Goal: Task Accomplishment & Management: Manage account settings

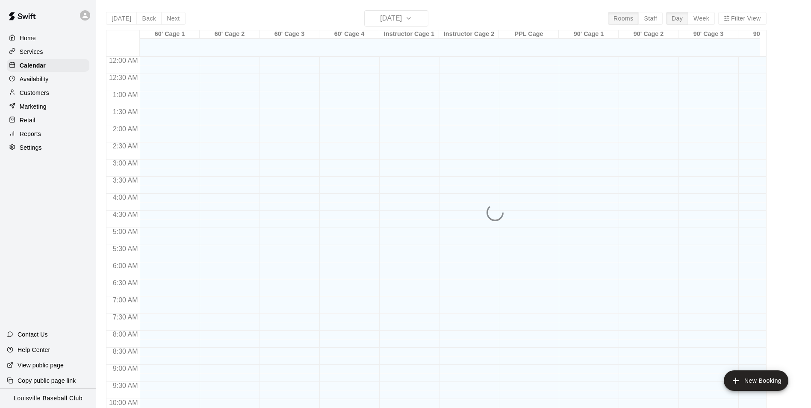
click at [26, 93] on p "Customers" at bounding box center [34, 92] width 29 height 9
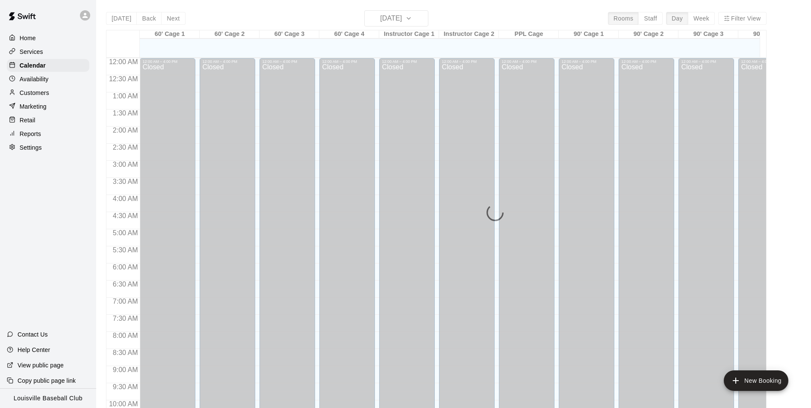
scroll to position [434, 0]
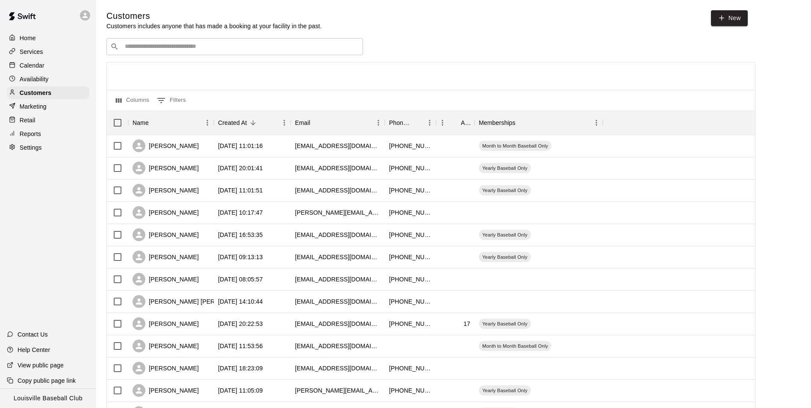
click at [306, 50] on input "Search customers by name or email" at bounding box center [240, 46] width 237 height 9
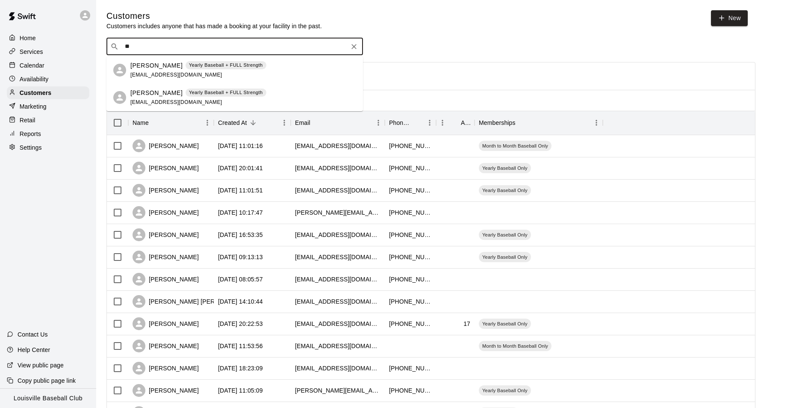
type input "*"
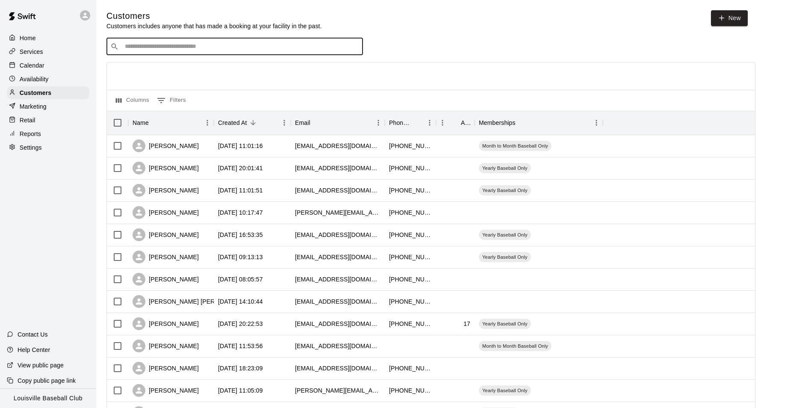
click at [27, 65] on p "Calendar" at bounding box center [32, 65] width 25 height 9
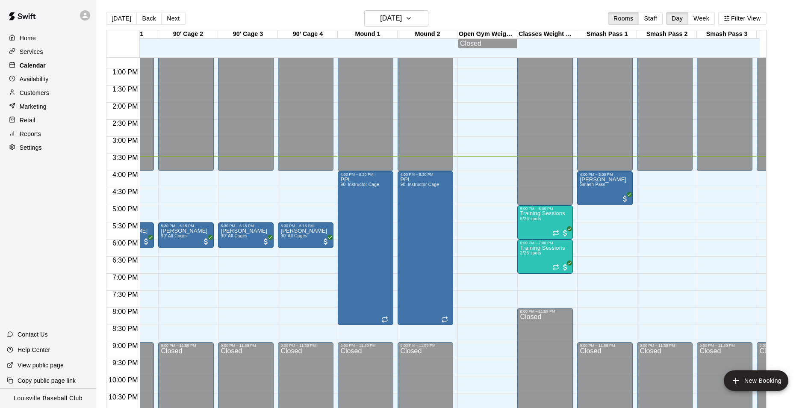
scroll to position [434, 461]
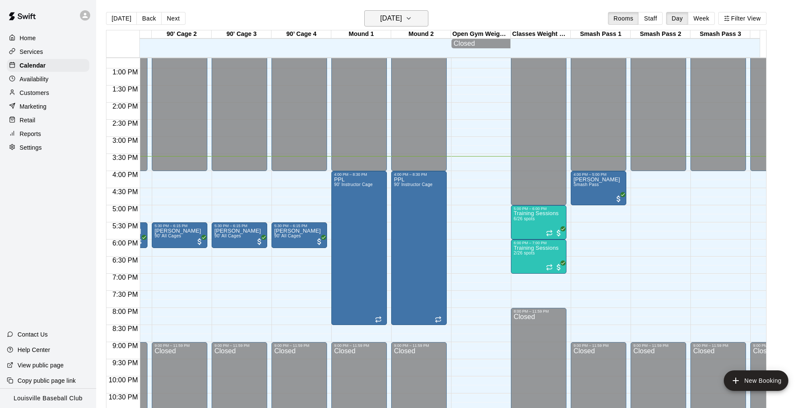
click at [402, 15] on h6 "[DATE]" at bounding box center [391, 18] width 22 height 12
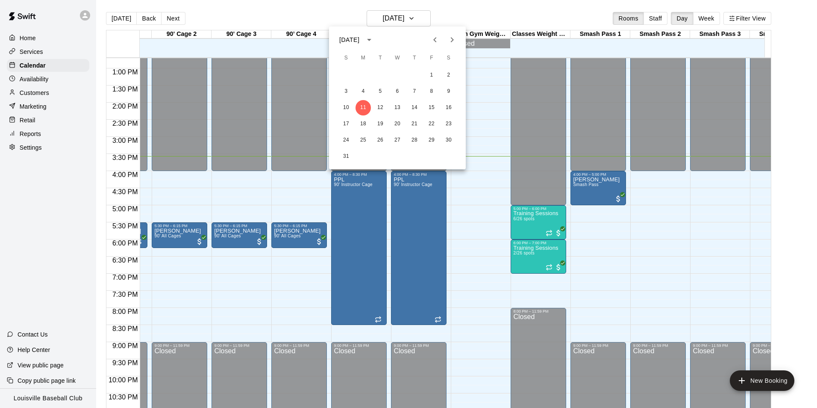
click at [290, 293] on div at bounding box center [408, 204] width 817 height 408
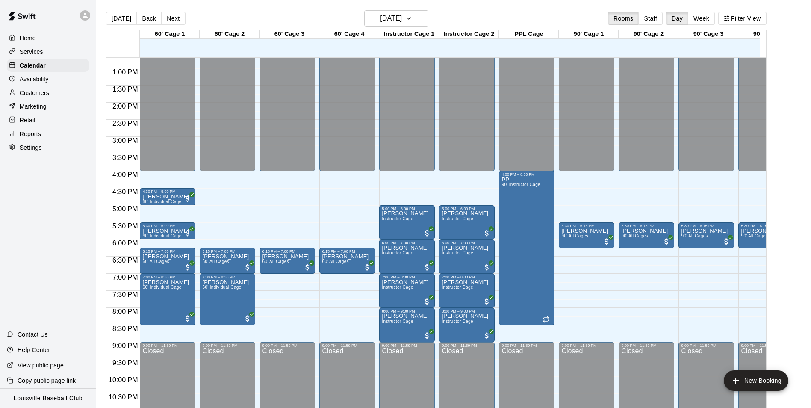
click at [37, 97] on p "Customers" at bounding box center [34, 92] width 29 height 9
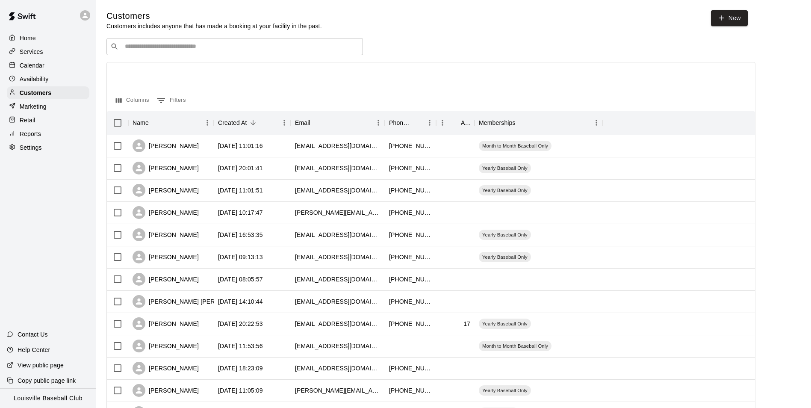
click at [246, 48] on input "Search customers by name or email" at bounding box center [240, 46] width 237 height 9
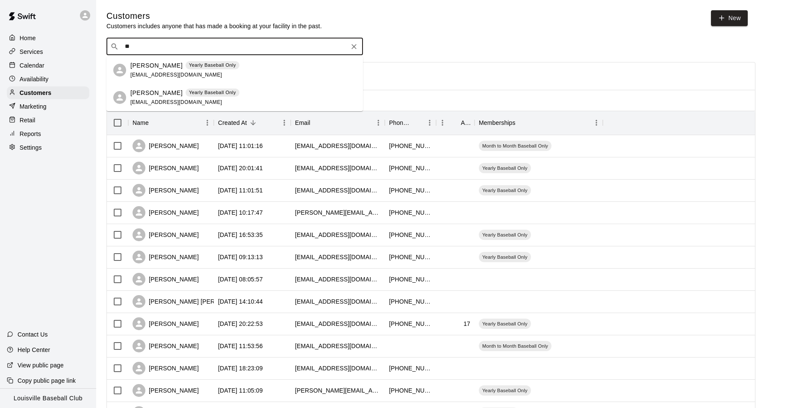
type input "*"
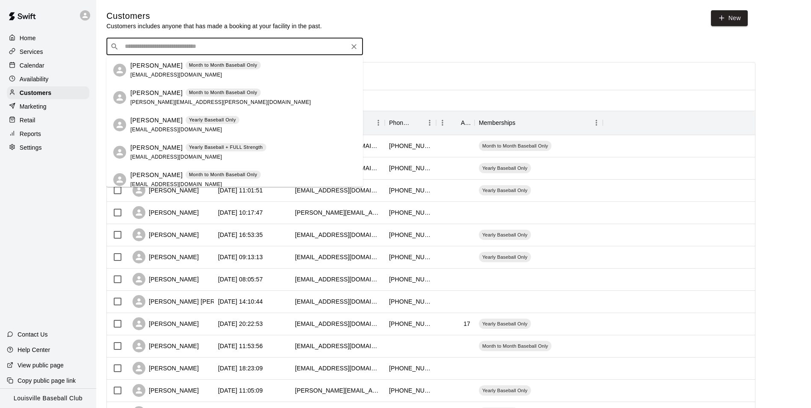
type input "*"
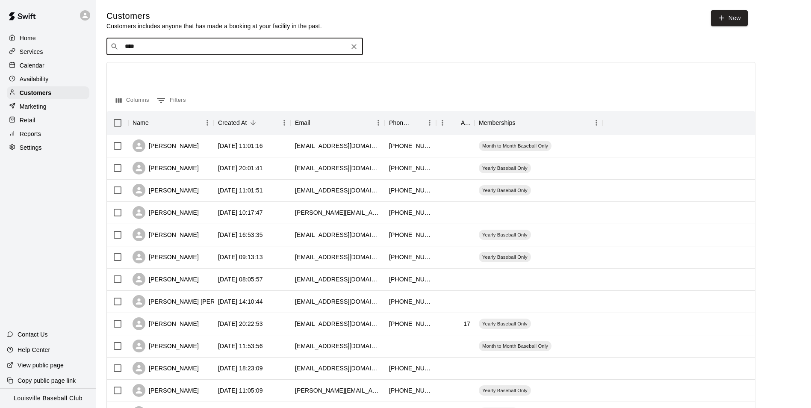
type input "****"
click at [738, 13] on link "New" at bounding box center [729, 18] width 37 height 16
select select "**"
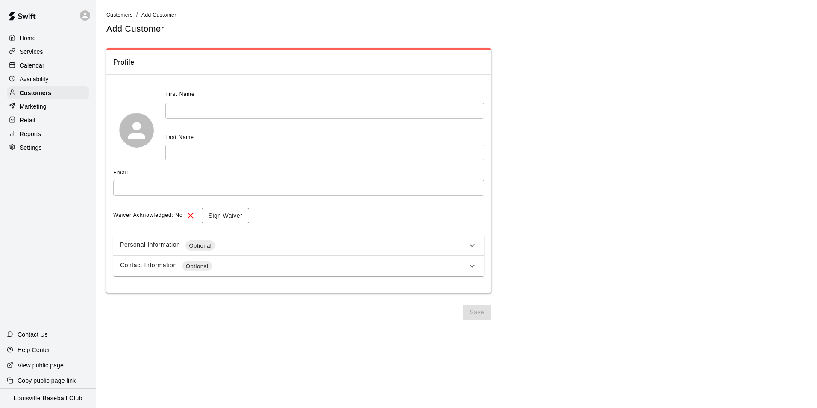
click at [273, 114] on input "text" at bounding box center [324, 111] width 319 height 16
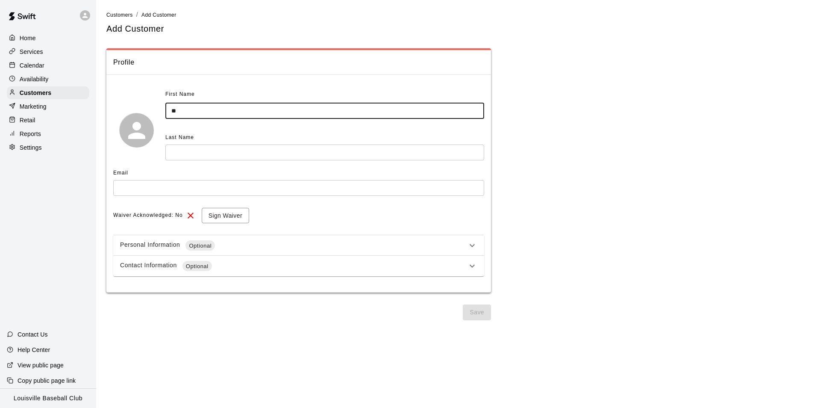
type input "*"
type input "******"
click at [264, 150] on input "text" at bounding box center [324, 152] width 319 height 16
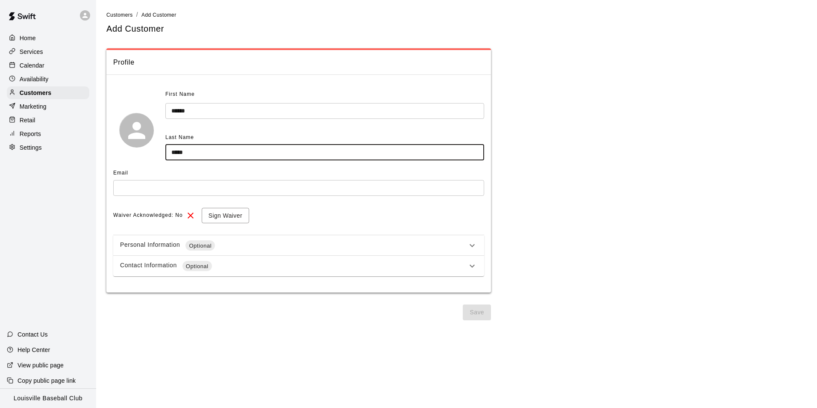
type input "*****"
click at [258, 186] on input "text" at bounding box center [298, 188] width 371 height 16
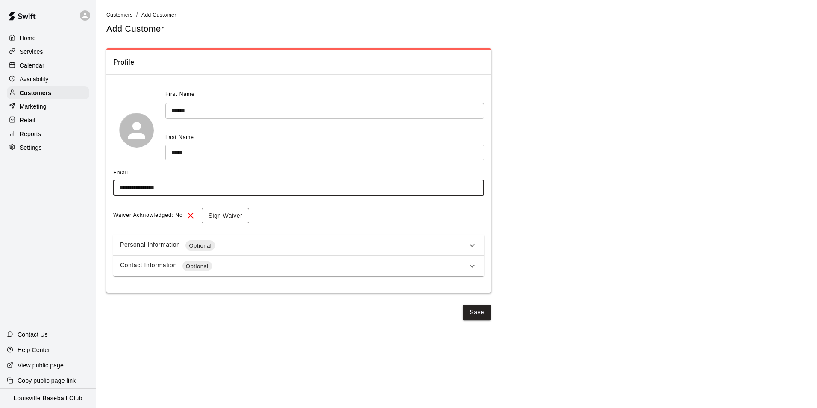
type input "**********"
click at [478, 312] on button "Save" at bounding box center [477, 312] width 28 height 16
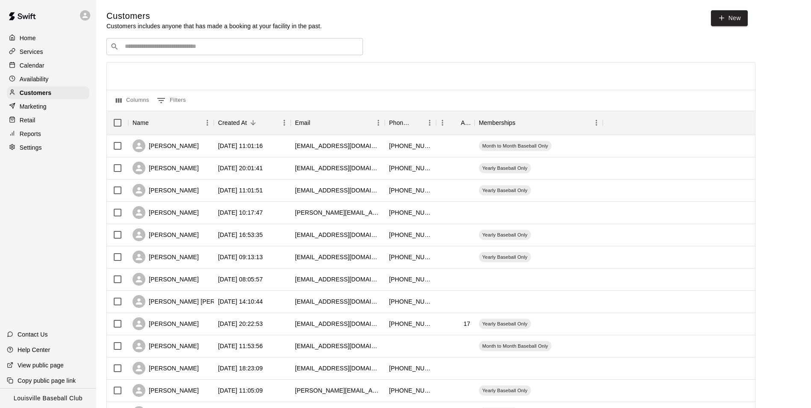
click at [286, 47] on input "Search customers by name or email" at bounding box center [240, 46] width 237 height 9
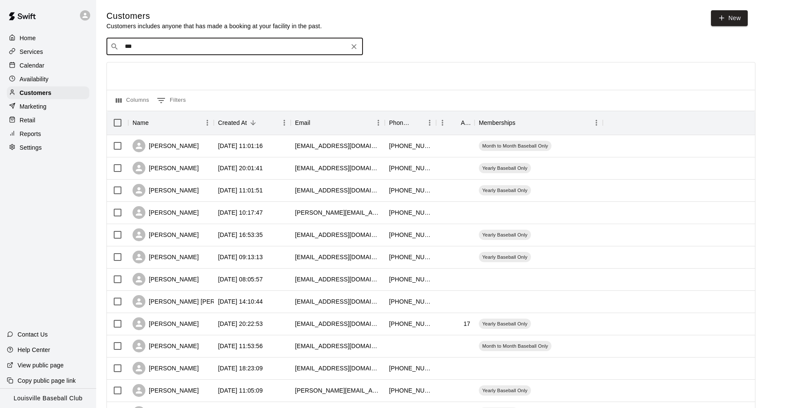
type input "****"
click at [247, 74] on div "[PERSON_NAME] [EMAIL_ADDRESS][DOMAIN_NAME]" at bounding box center [243, 70] width 226 height 18
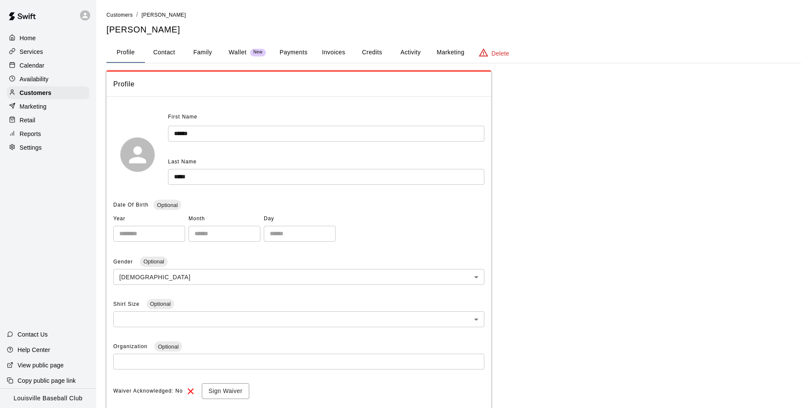
click at [419, 53] on button "Activity" at bounding box center [410, 52] width 38 height 21
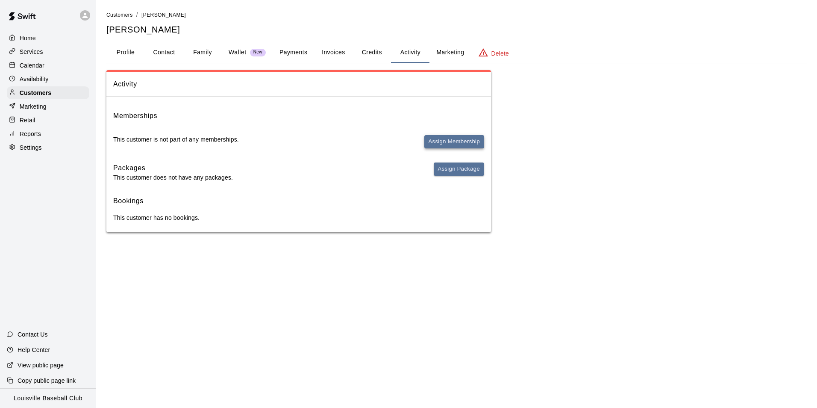
click at [453, 141] on button "Assign Membership" at bounding box center [454, 141] width 60 height 13
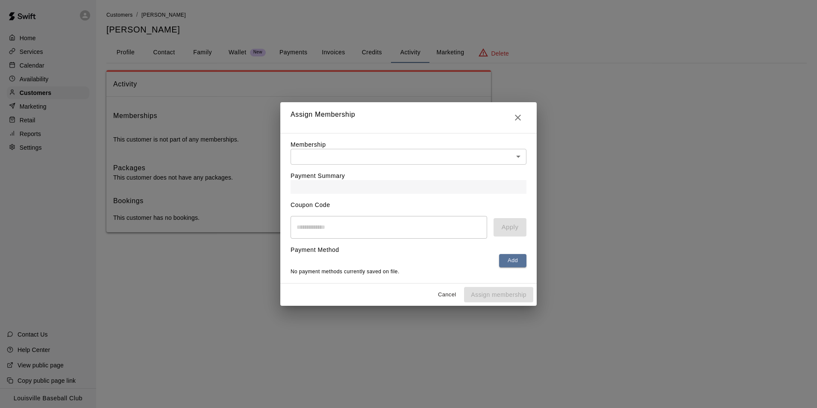
click at [445, 156] on body "Home Services Calendar Availability Customers Marketing Retail Reports Settings…" at bounding box center [408, 124] width 817 height 249
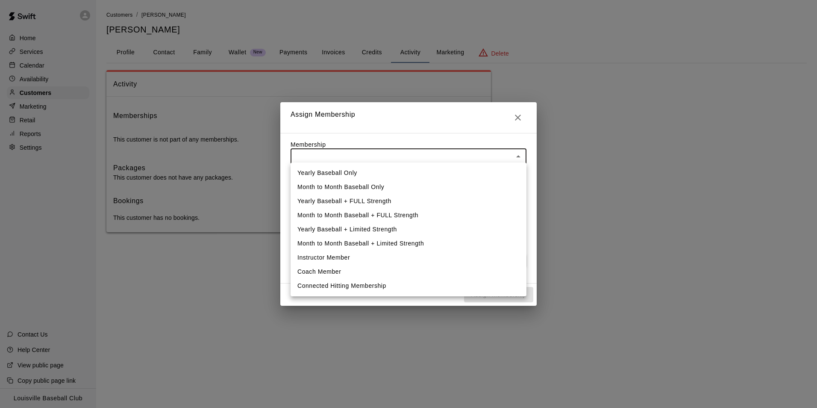
click at [372, 171] on li "Yearly Baseball Only" at bounding box center [409, 173] width 236 height 14
type input "**********"
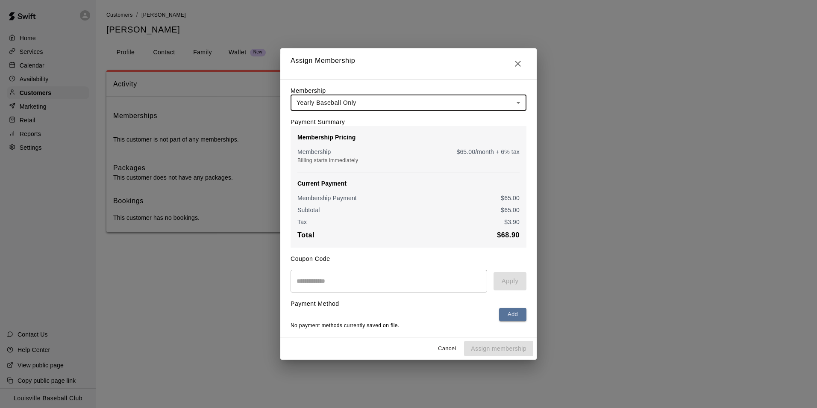
click at [366, 282] on input "text" at bounding box center [389, 281] width 197 height 23
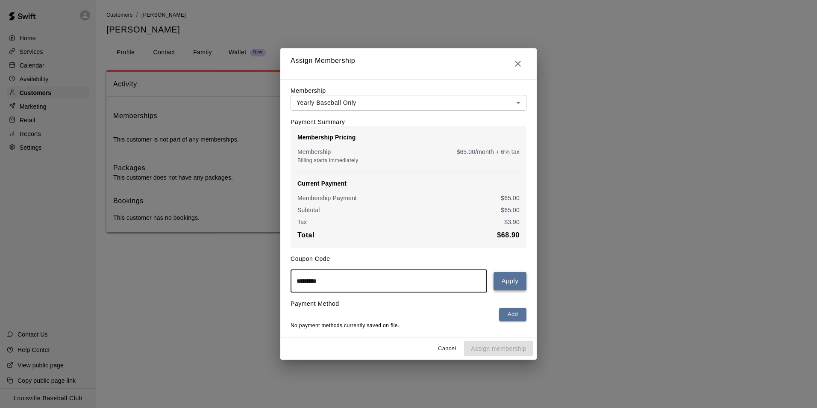
type input "*********"
click at [505, 284] on button "Apply" at bounding box center [510, 281] width 33 height 18
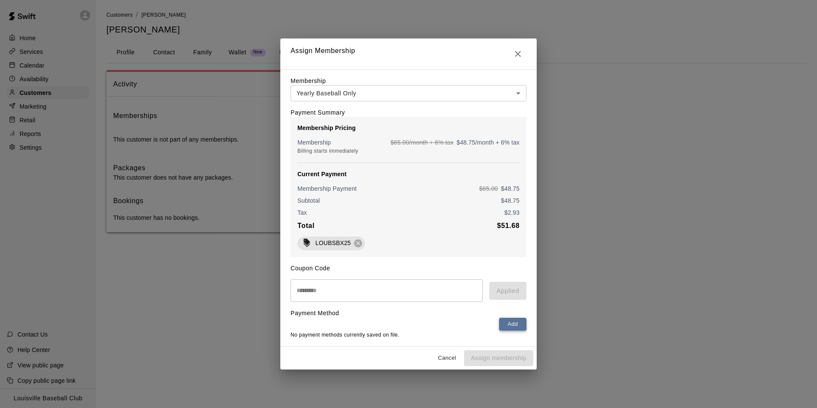
click at [518, 331] on button "Add" at bounding box center [512, 323] width 27 height 13
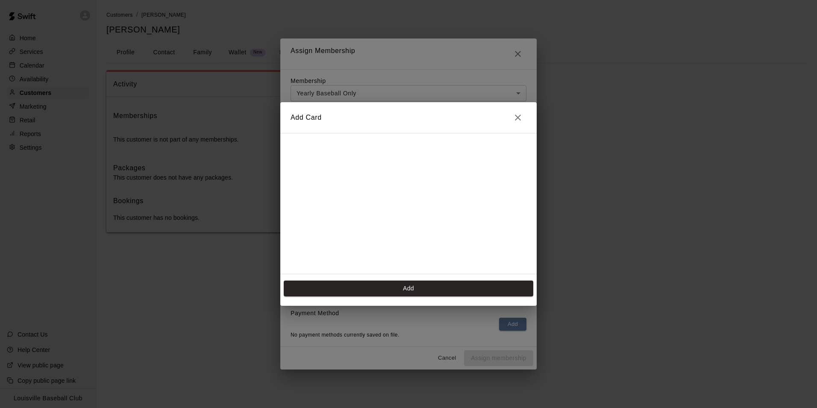
scroll to position [120, 0]
click at [444, 292] on button "Add" at bounding box center [409, 288] width 250 height 16
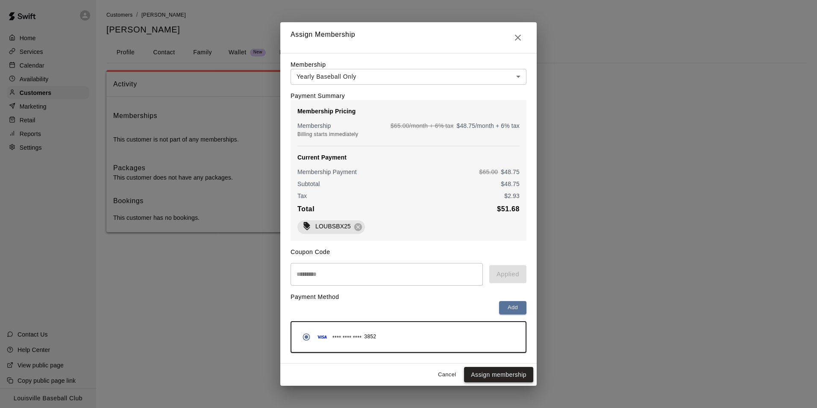
click at [511, 378] on button "Assign membership" at bounding box center [498, 375] width 69 height 16
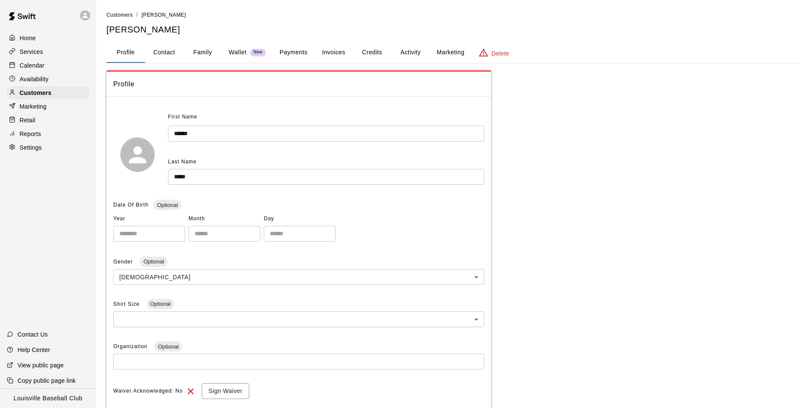
click at [405, 50] on button "Activity" at bounding box center [410, 52] width 38 height 21
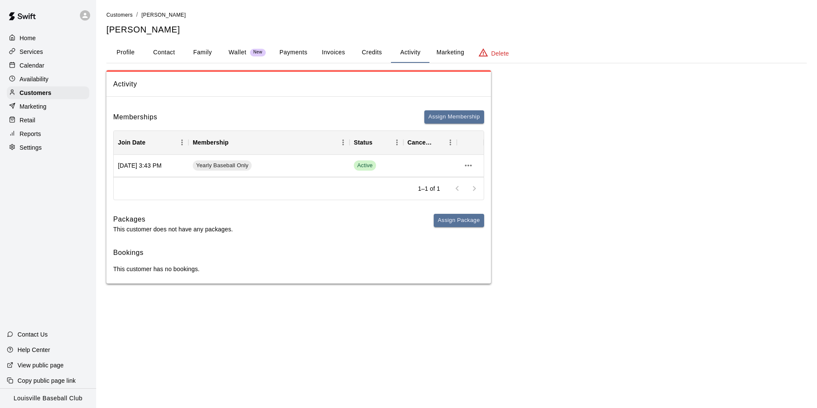
click at [377, 56] on button "Credits" at bounding box center [372, 52] width 38 height 21
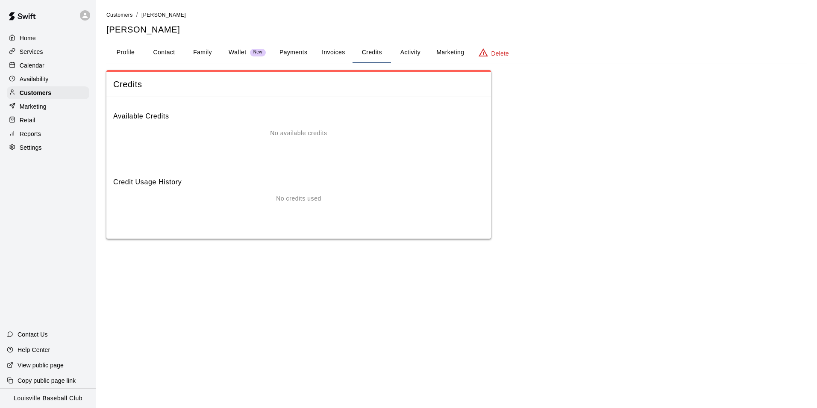
click at [325, 55] on button "Invoices" at bounding box center [333, 52] width 38 height 21
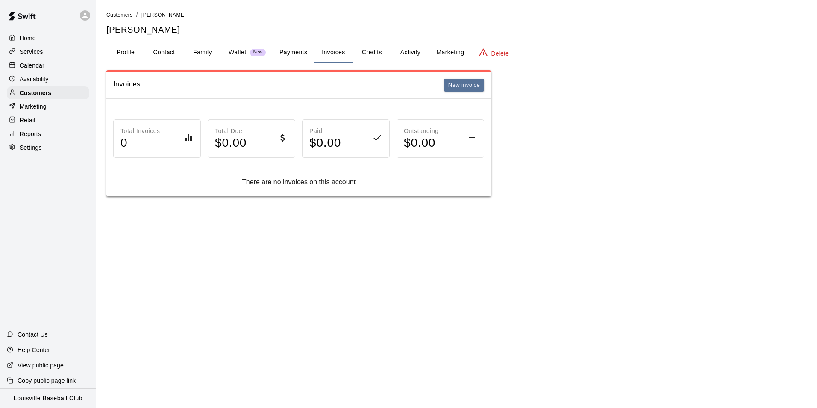
click at [303, 52] on button "Payments" at bounding box center [293, 52] width 41 height 21
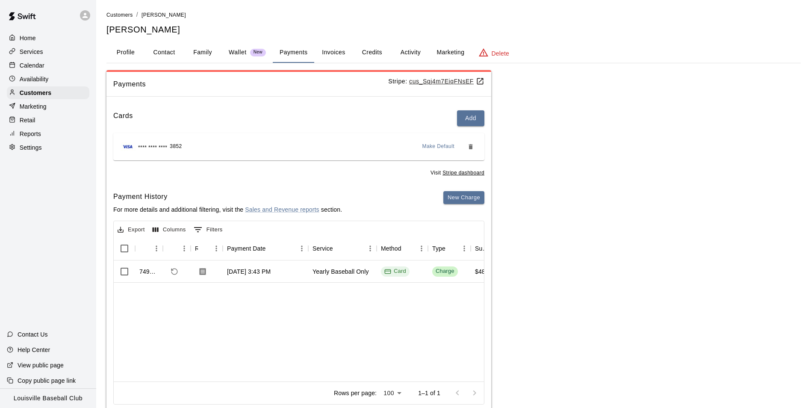
click at [126, 53] on button "Profile" at bounding box center [125, 52] width 38 height 21
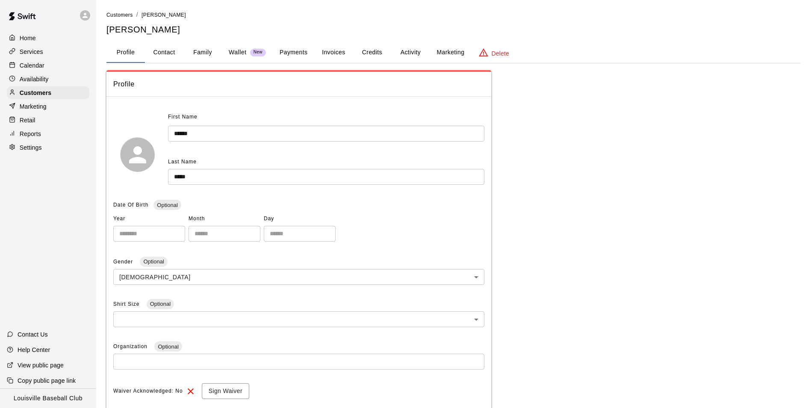
click at [42, 68] on p "Calendar" at bounding box center [32, 65] width 25 height 9
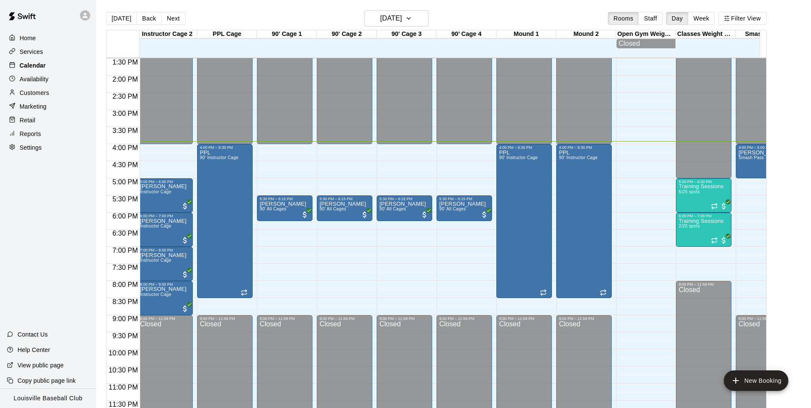
scroll to position [0, 305]
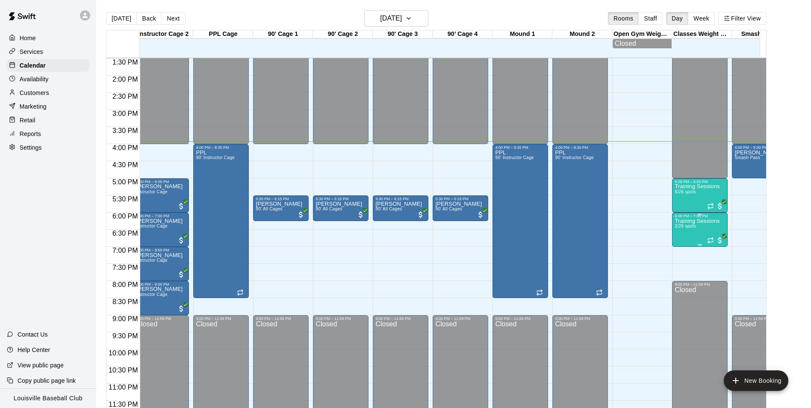
click at [692, 223] on span "2/26 spots" at bounding box center [684, 225] width 21 height 5
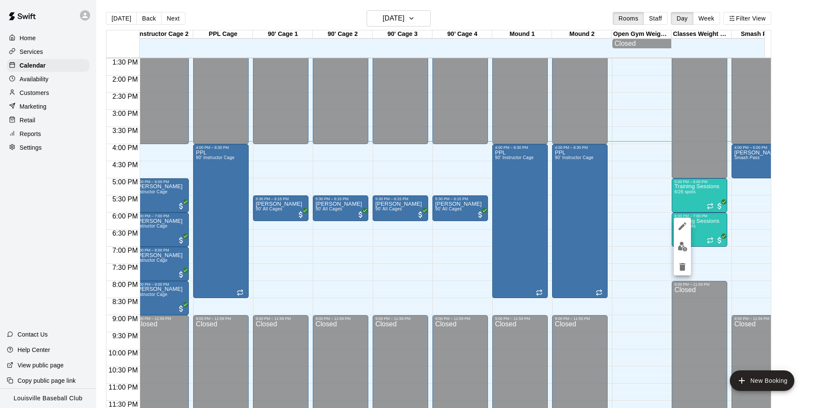
click at [685, 247] on img "edit" at bounding box center [683, 246] width 10 height 10
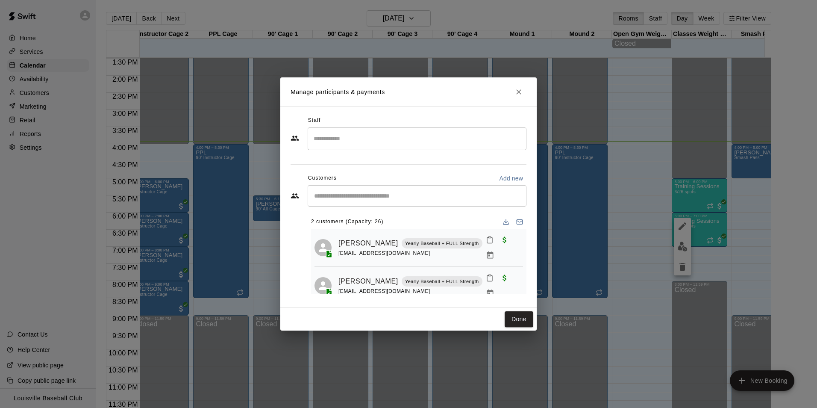
click at [519, 94] on icon "Close" at bounding box center [518, 91] width 5 height 5
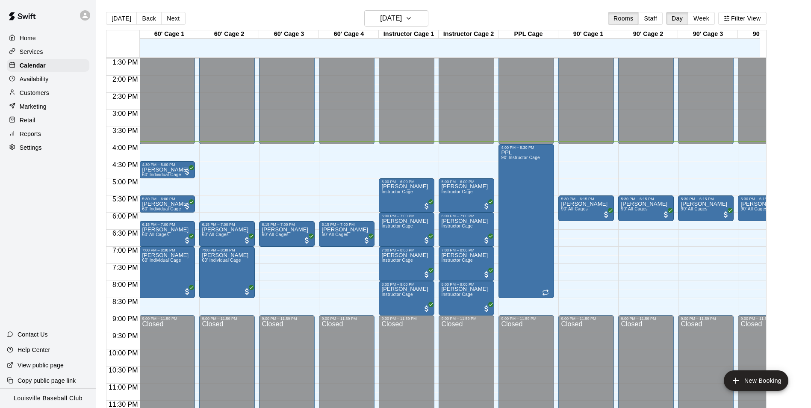
scroll to position [0, 0]
click at [402, 23] on h6 "[DATE]" at bounding box center [391, 18] width 22 height 12
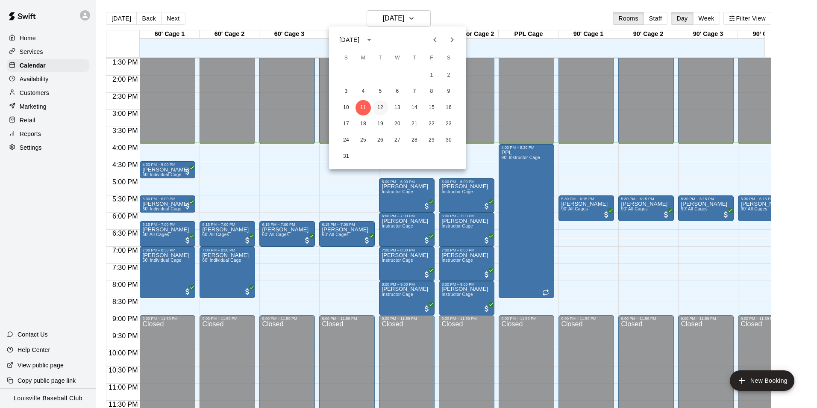
click at [379, 107] on button "12" at bounding box center [380, 107] width 15 height 15
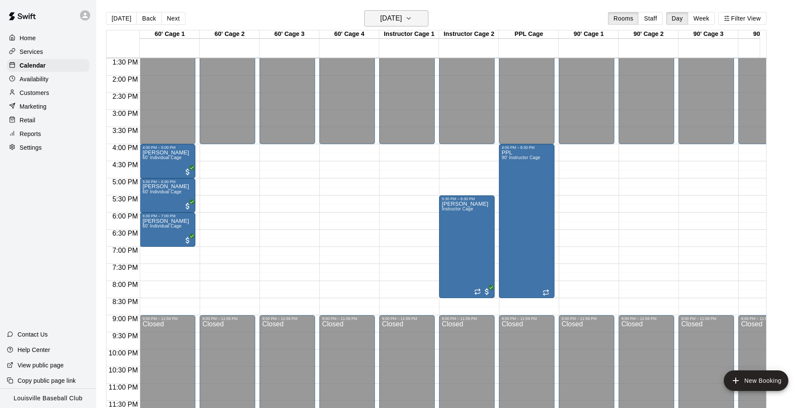
click at [399, 15] on h6 "Tuesday Aug 12" at bounding box center [391, 18] width 22 height 12
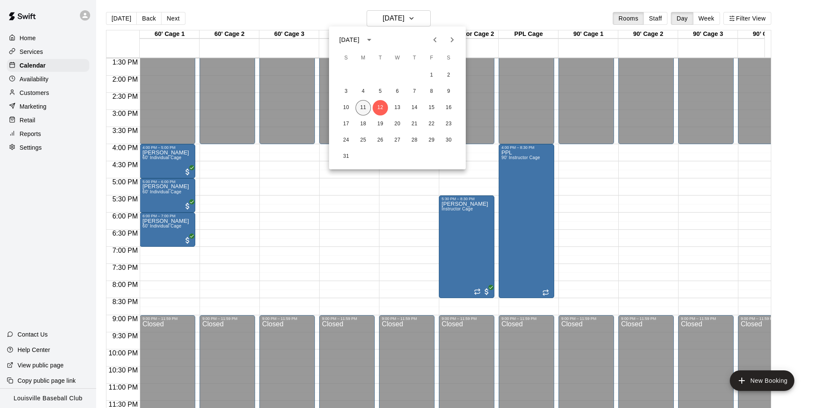
click at [364, 108] on button "11" at bounding box center [363, 107] width 15 height 15
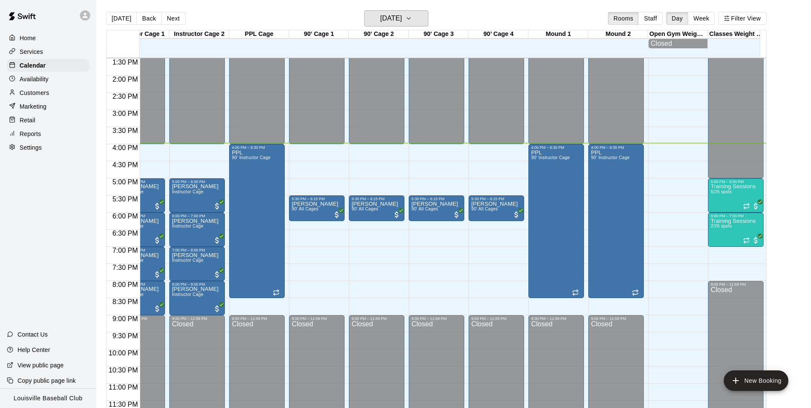
scroll to position [0, 270]
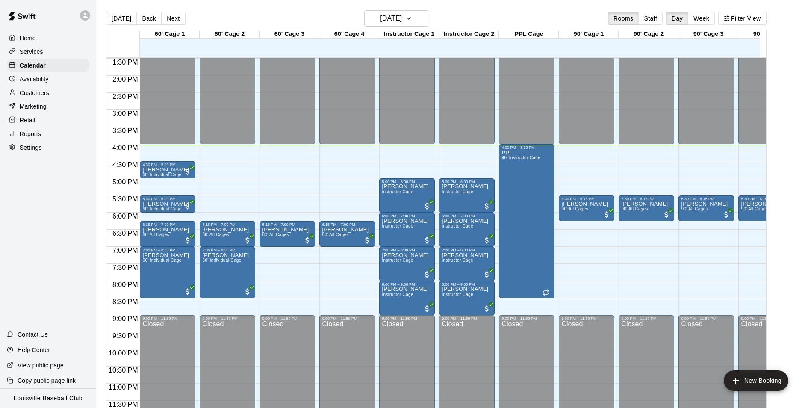
click at [46, 97] on p "Customers" at bounding box center [34, 92] width 29 height 9
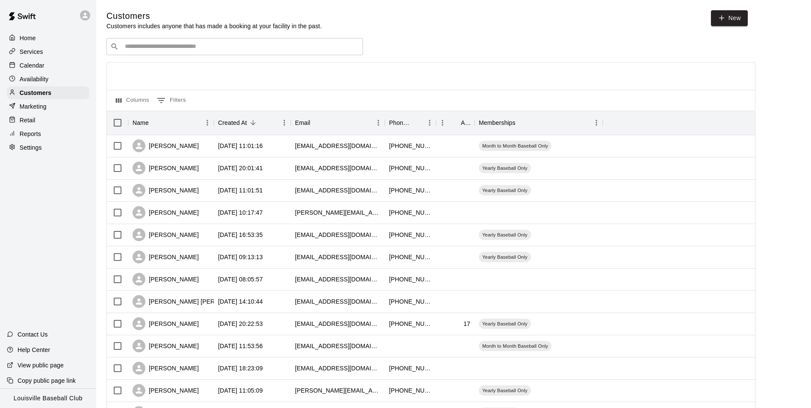
click at [212, 49] on input "Search customers by name or email" at bounding box center [240, 46] width 237 height 9
click at [56, 65] on div "Calendar" at bounding box center [48, 65] width 82 height 13
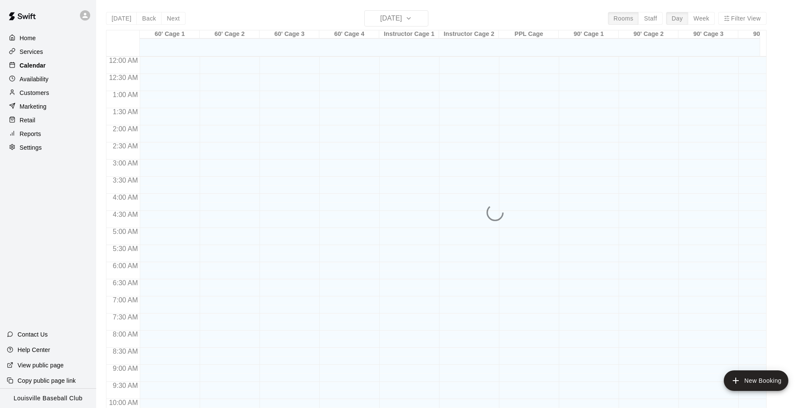
scroll to position [434, 0]
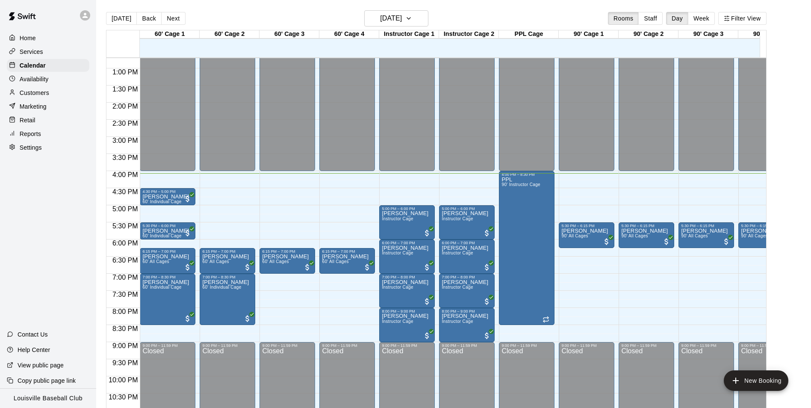
click at [83, 15] on icon at bounding box center [85, 16] width 8 height 8
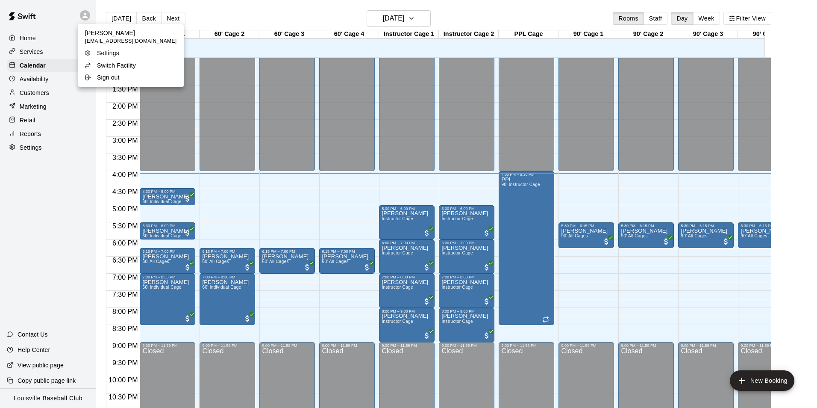
click at [135, 67] on p "Switch Facility" at bounding box center [116, 65] width 39 height 9
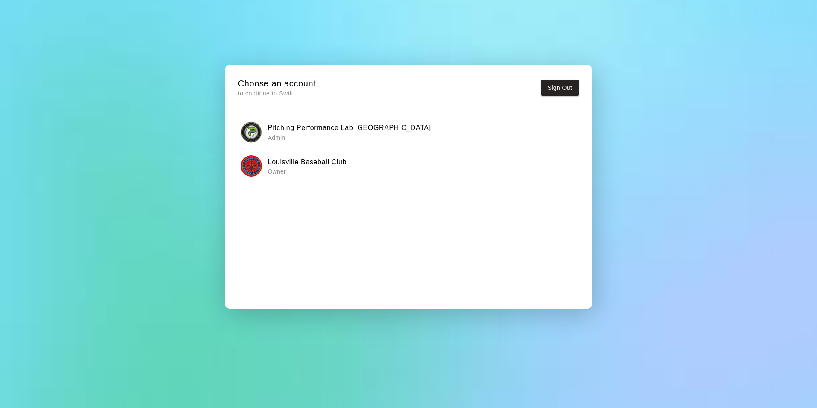
click at [299, 132] on h6 "Pitching Performance Lab Louisville" at bounding box center [349, 127] width 163 height 11
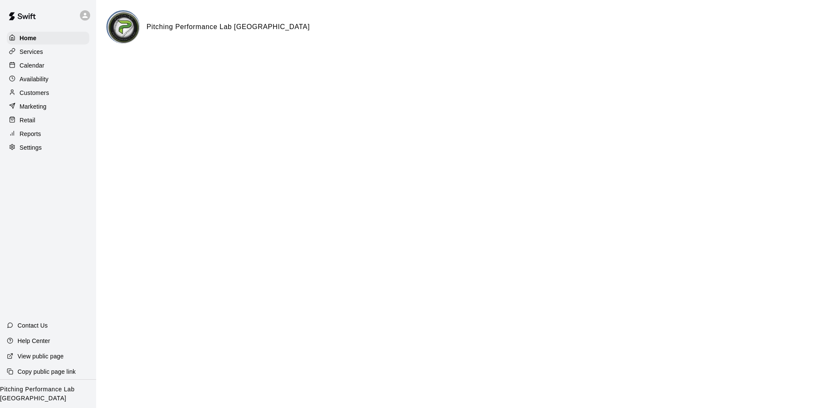
click at [60, 70] on div "Calendar" at bounding box center [48, 65] width 82 height 13
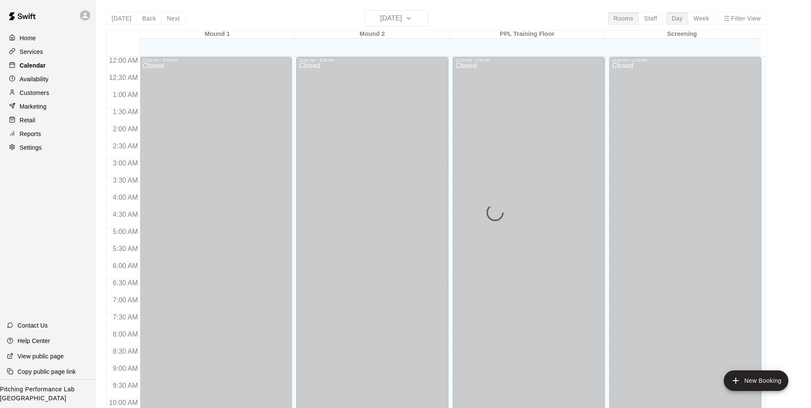
scroll to position [434, 0]
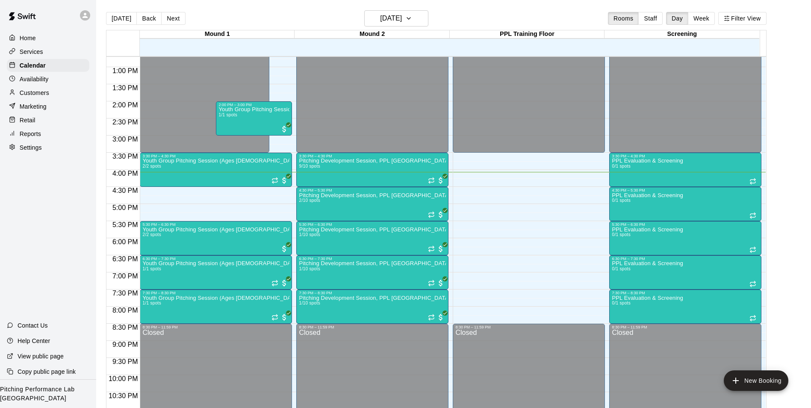
click at [61, 91] on div "Customers" at bounding box center [48, 92] width 82 height 13
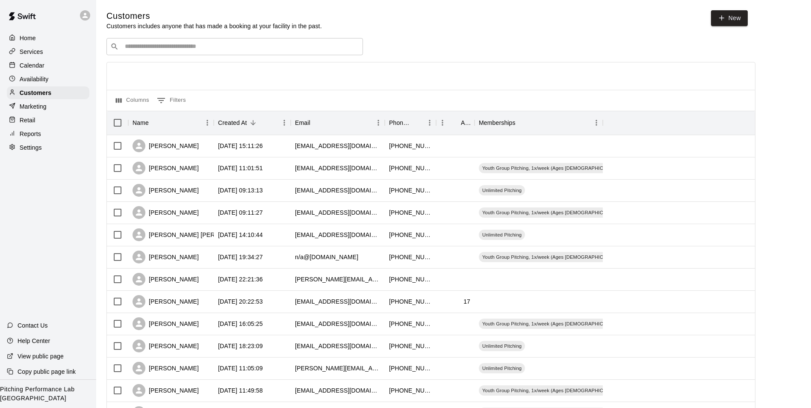
click at [59, 64] on div "Calendar" at bounding box center [48, 65] width 82 height 13
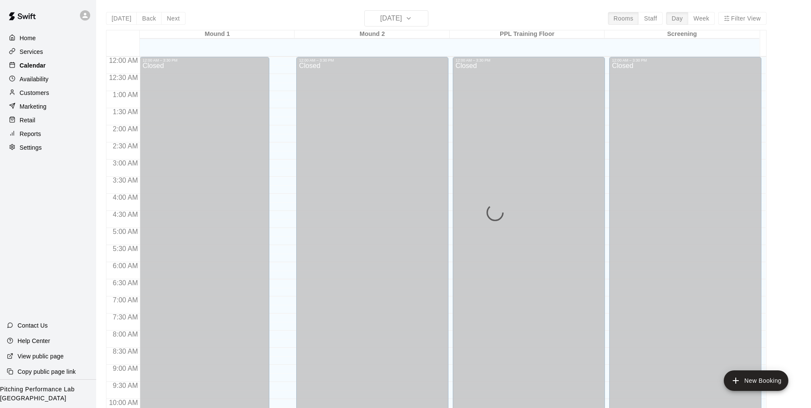
scroll to position [434, 0]
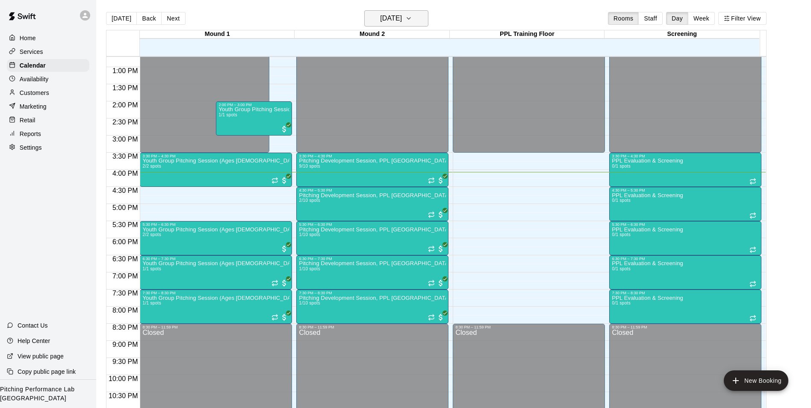
click at [402, 13] on h6 "[DATE]" at bounding box center [391, 18] width 22 height 12
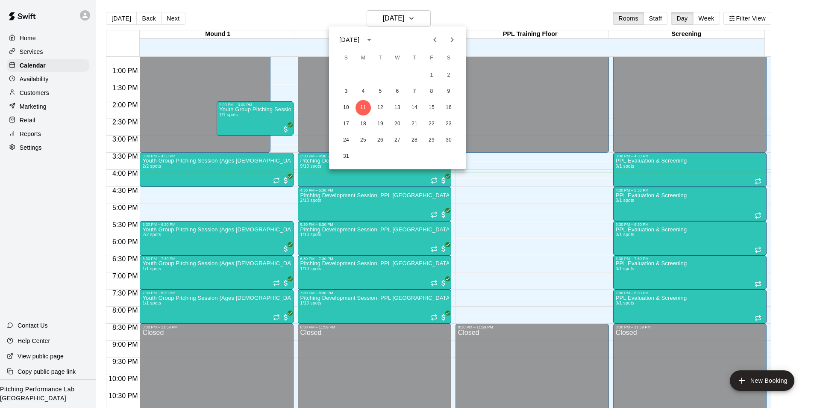
click at [78, 13] on div at bounding box center [408, 204] width 817 height 408
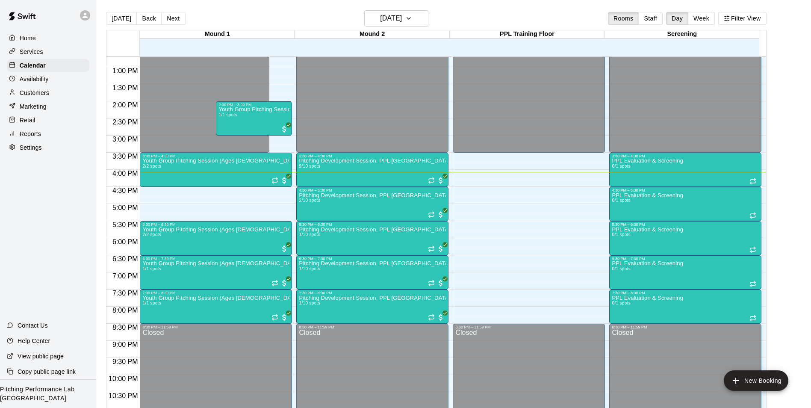
click at [85, 15] on icon at bounding box center [84, 15] width 5 height 5
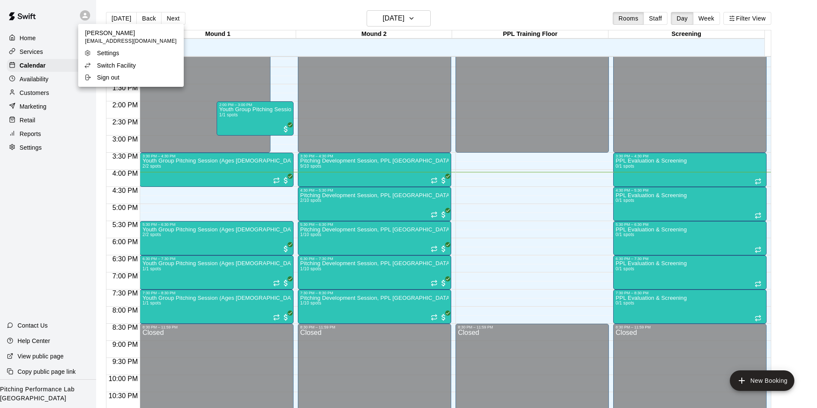
click at [144, 66] on li "Switch Facility" at bounding box center [131, 65] width 106 height 12
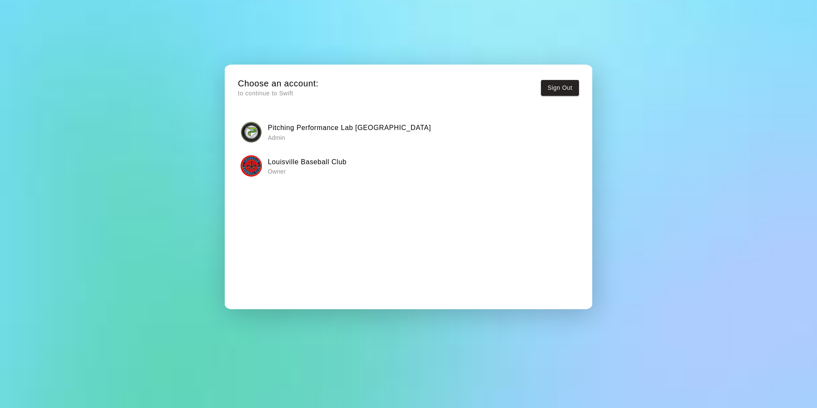
click at [304, 173] on p "Owner" at bounding box center [307, 171] width 79 height 9
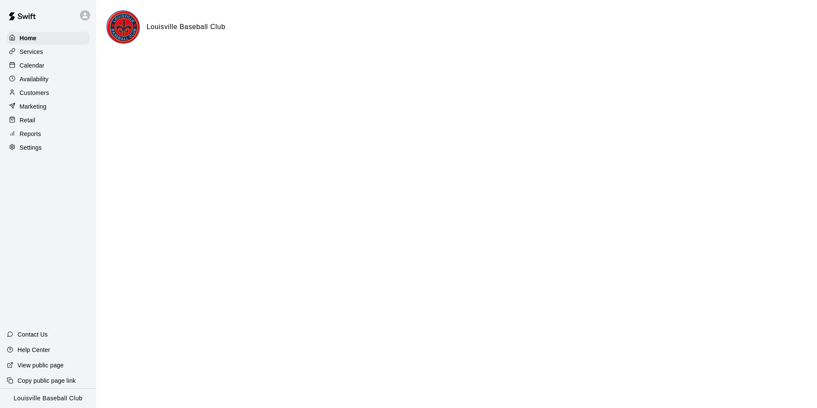
click at [43, 65] on p "Calendar" at bounding box center [32, 65] width 25 height 9
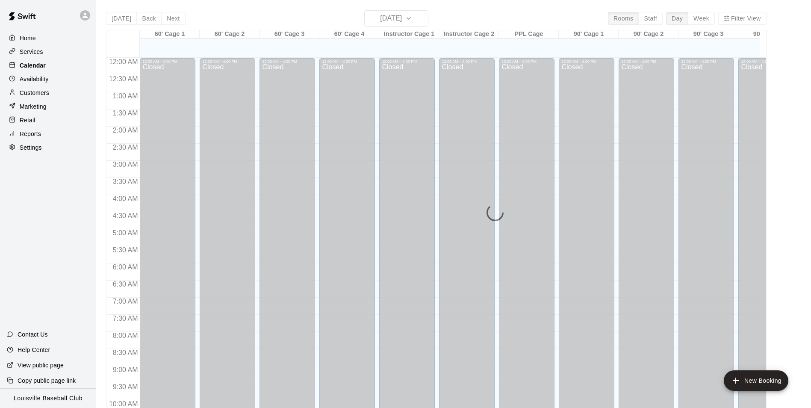
scroll to position [434, 0]
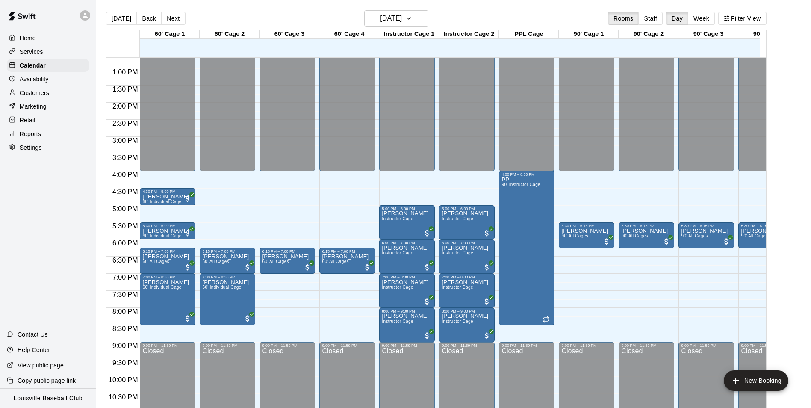
click at [53, 94] on div "Customers" at bounding box center [48, 92] width 82 height 13
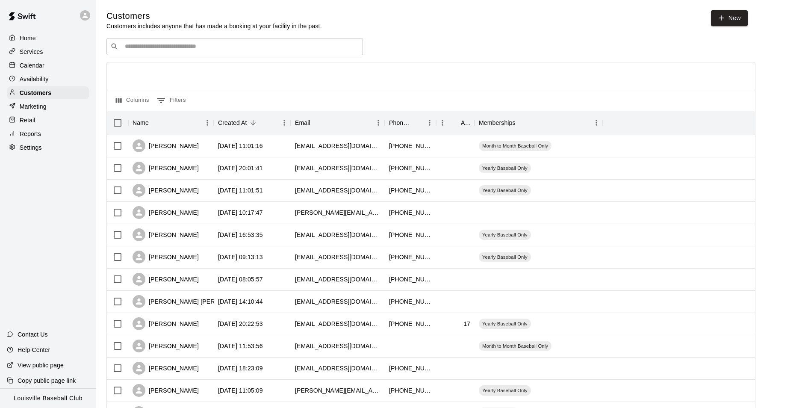
click at [297, 50] on input "Search customers by name or email" at bounding box center [240, 46] width 237 height 9
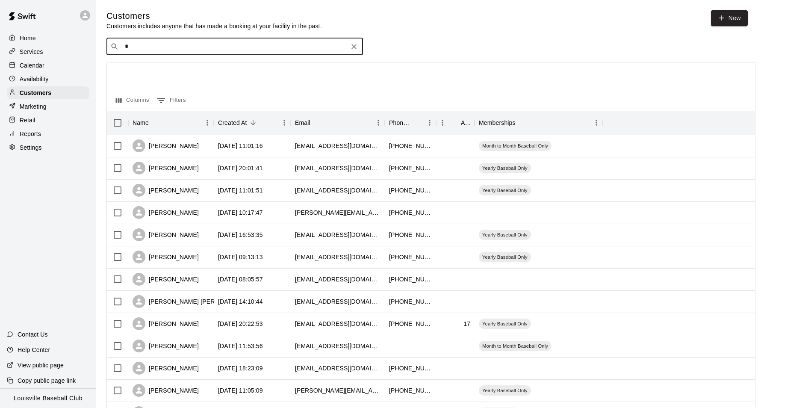
type input "**"
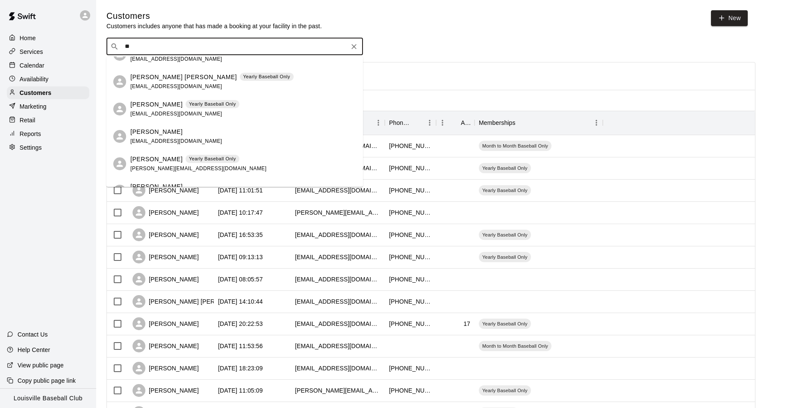
scroll to position [48, 0]
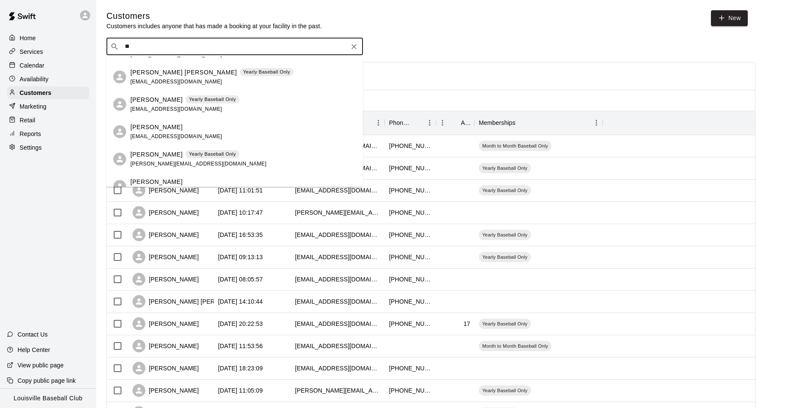
click at [50, 67] on div "Calendar" at bounding box center [48, 65] width 82 height 13
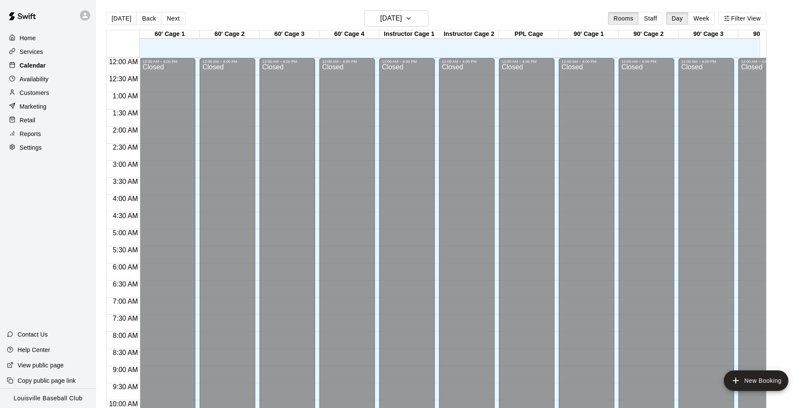
scroll to position [434, 0]
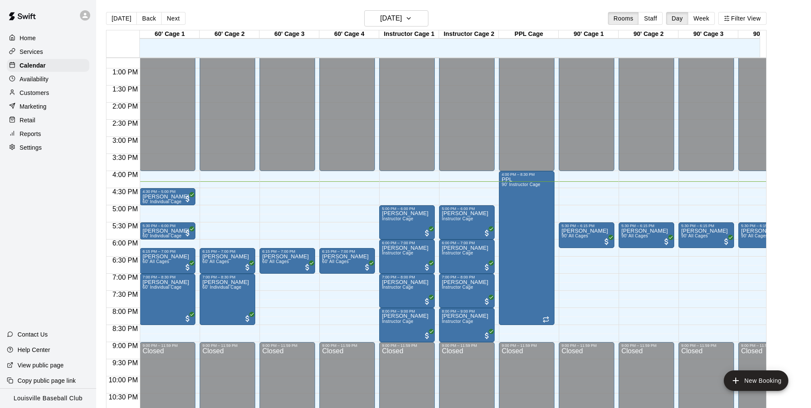
click at [54, 99] on div "Customers" at bounding box center [48, 92] width 82 height 13
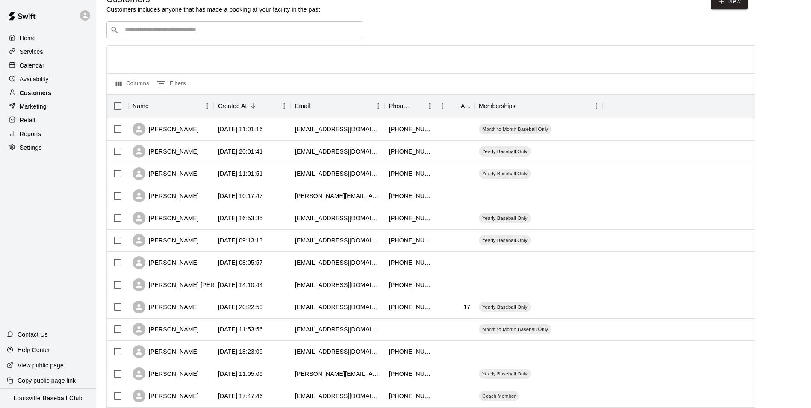
scroll to position [27, 0]
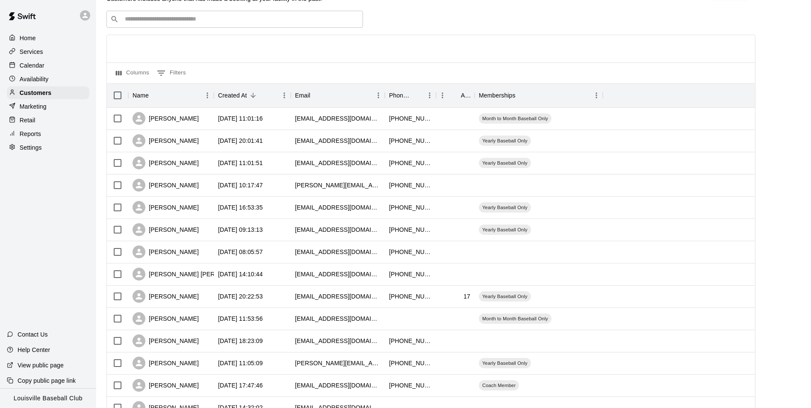
click at [72, 116] on div "Retail" at bounding box center [48, 120] width 82 height 13
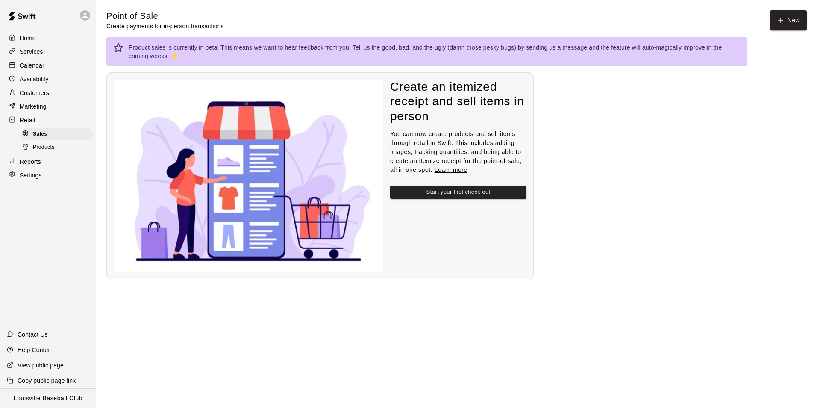
click at [72, 106] on div "Marketing" at bounding box center [48, 106] width 82 height 13
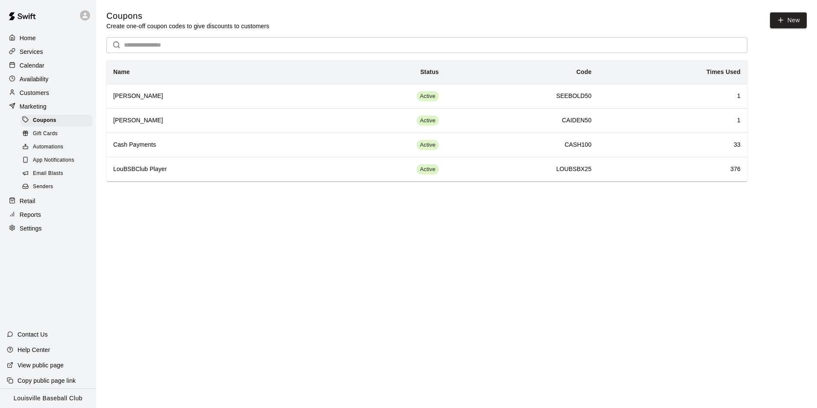
click at [55, 72] on div "Calendar" at bounding box center [48, 65] width 82 height 13
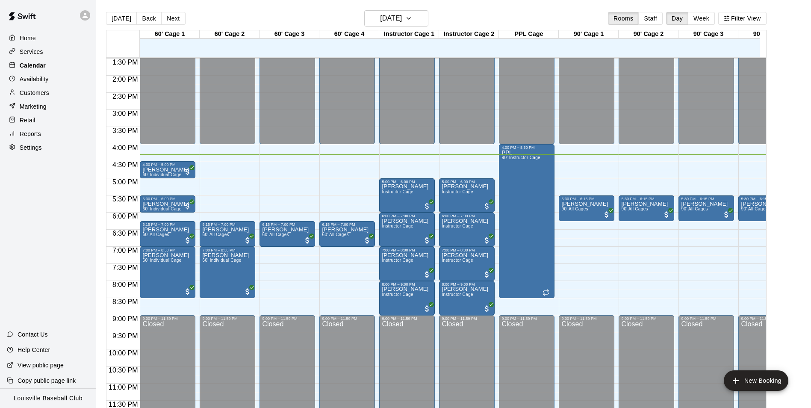
scroll to position [470, 0]
click at [30, 96] on p "Customers" at bounding box center [34, 92] width 29 height 9
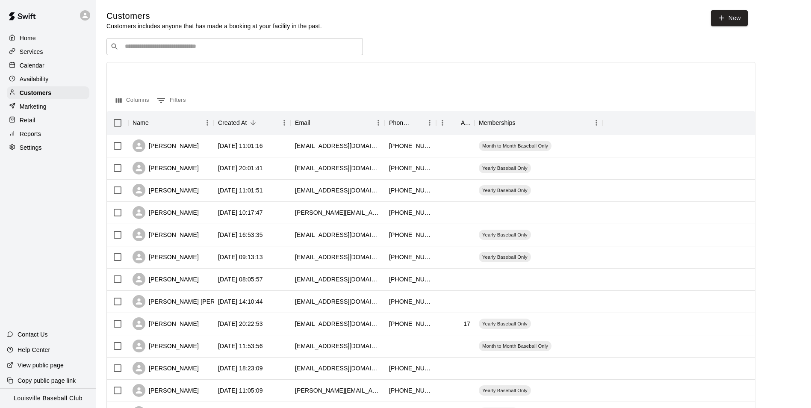
click at [273, 50] on input "Search customers by name or email" at bounding box center [240, 46] width 237 height 9
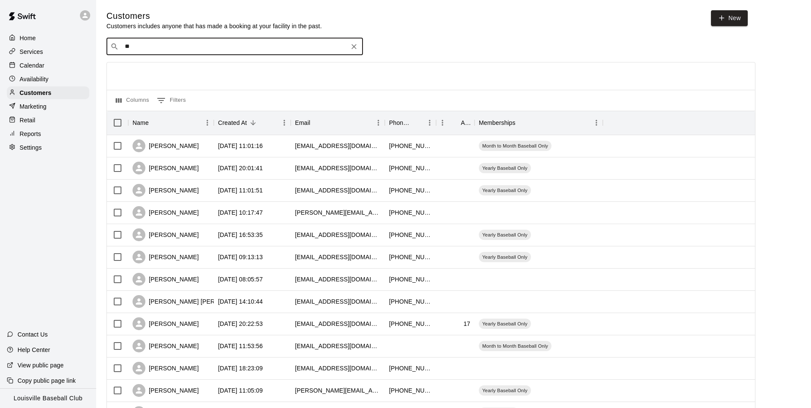
type input "***"
click at [217, 69] on div "Yearly Baseball Only" at bounding box center [212, 65] width 54 height 9
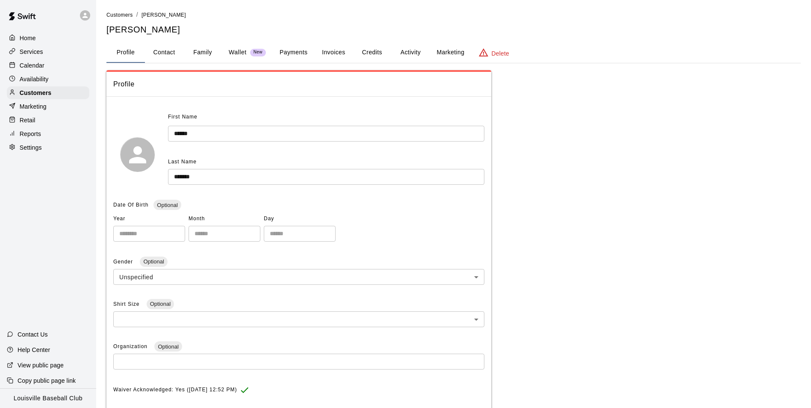
click at [369, 53] on button "Credits" at bounding box center [372, 52] width 38 height 21
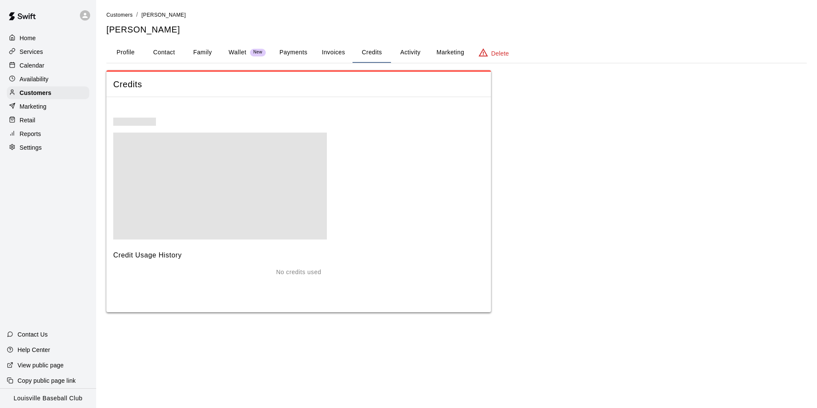
click at [411, 54] on button "Activity" at bounding box center [410, 52] width 38 height 21
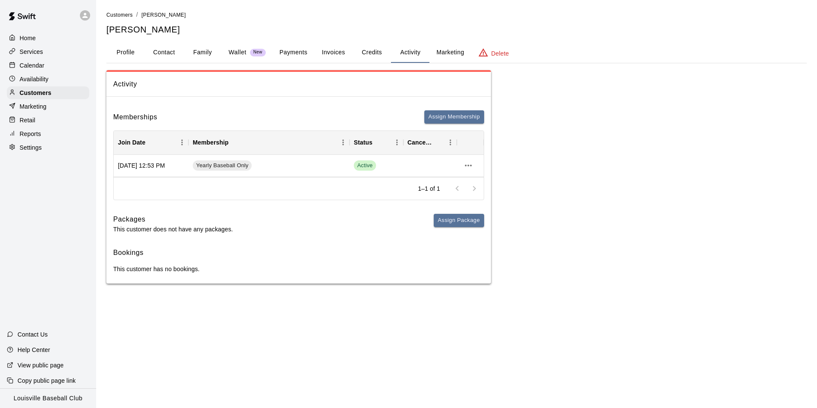
click at [24, 65] on p "Calendar" at bounding box center [32, 65] width 25 height 9
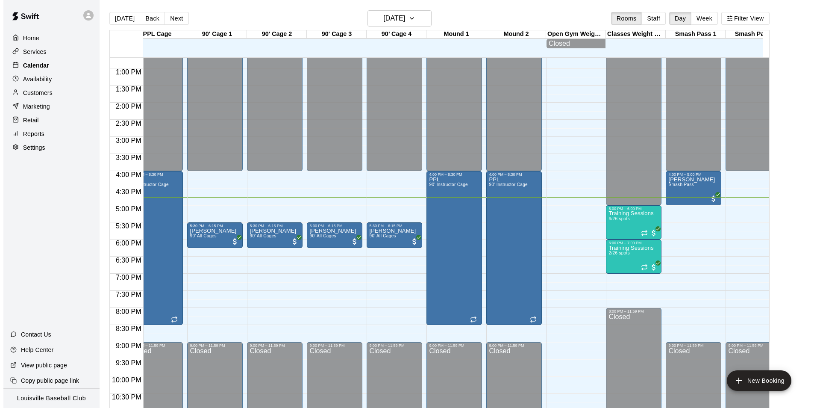
scroll to position [0, 375]
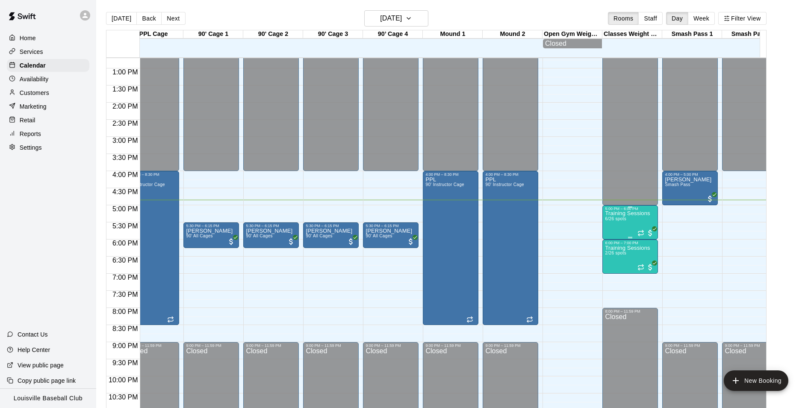
click at [618, 226] on div "Training Sessions 6/26 spots" at bounding box center [627, 415] width 45 height 408
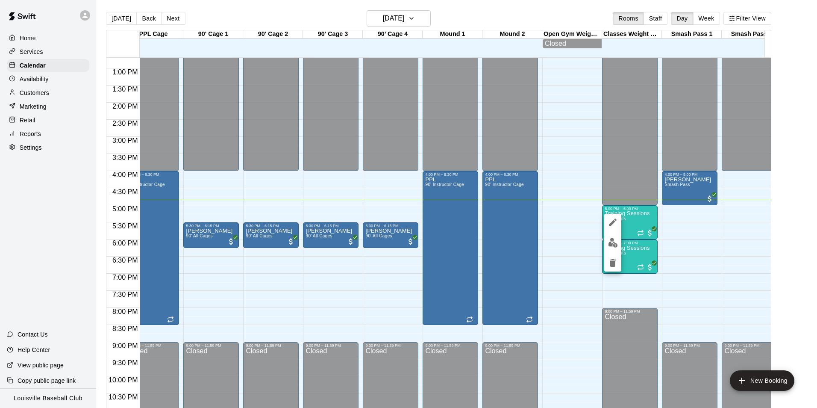
click at [606, 246] on button "edit" at bounding box center [612, 242] width 17 height 17
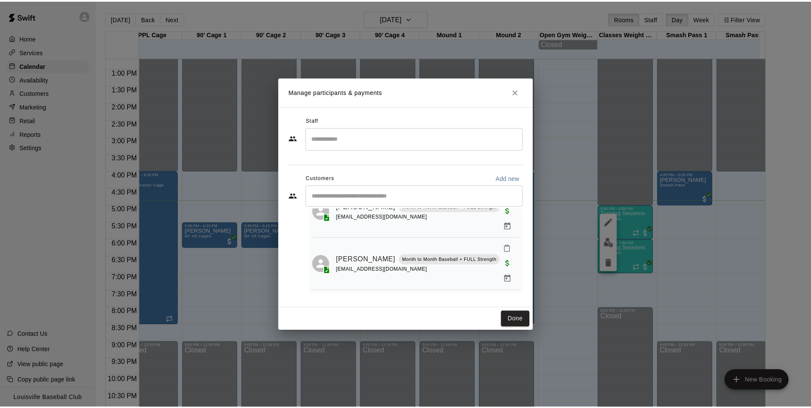
scroll to position [164, 0]
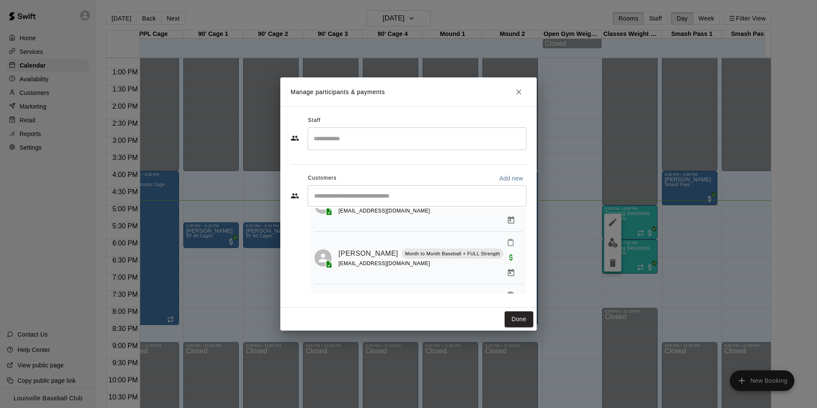
click at [519, 92] on icon "Close" at bounding box center [518, 91] width 5 height 5
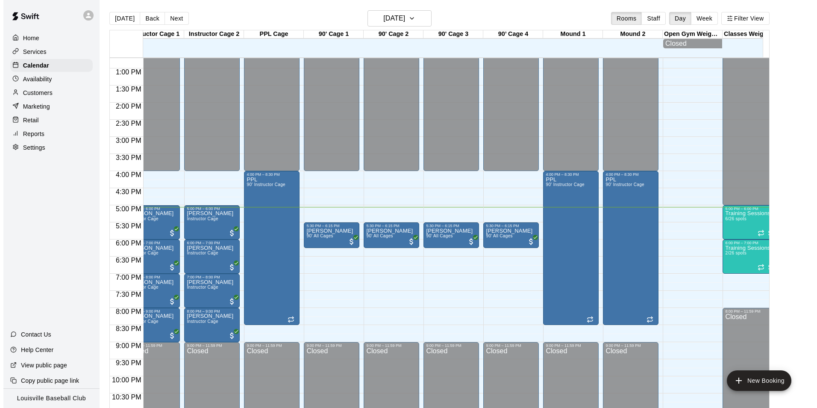
scroll to position [0, 299]
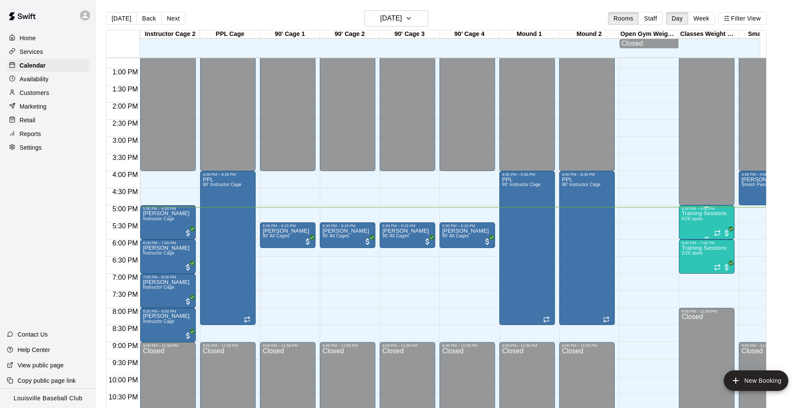
click at [699, 221] on span "6/26 spots" at bounding box center [691, 218] width 21 height 5
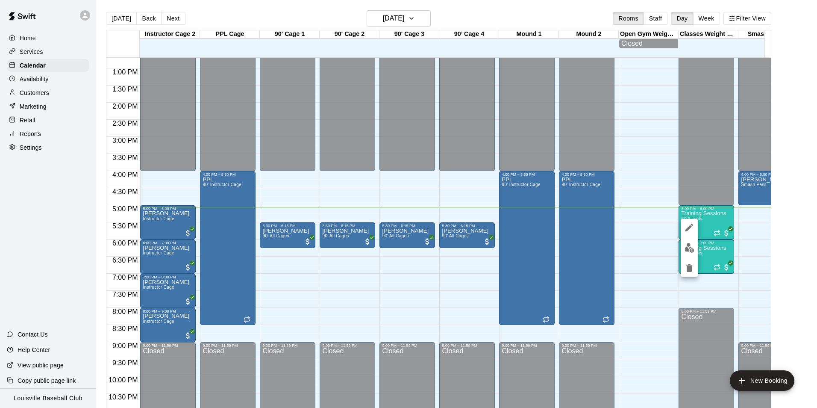
click at [690, 254] on button "edit" at bounding box center [689, 247] width 17 height 17
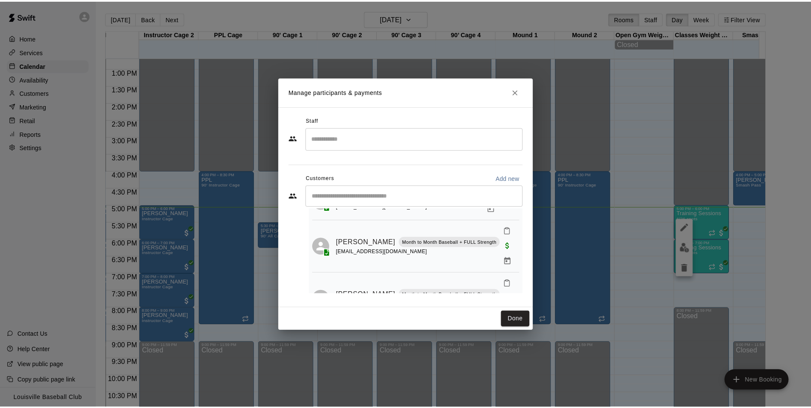
scroll to position [121, 0]
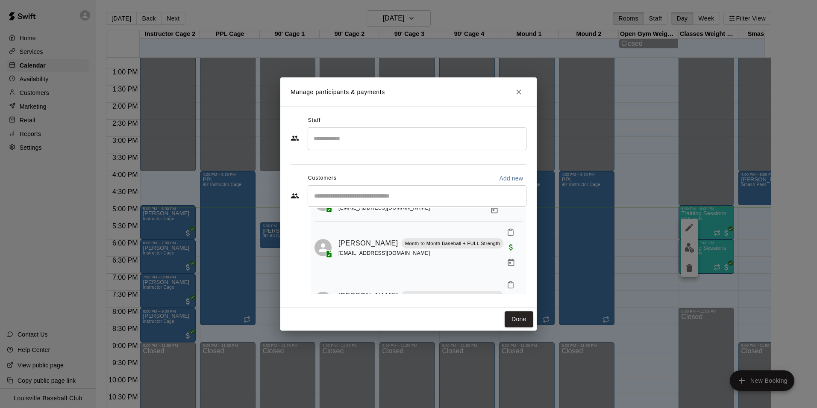
click at [519, 92] on icon "Close" at bounding box center [518, 91] width 5 height 5
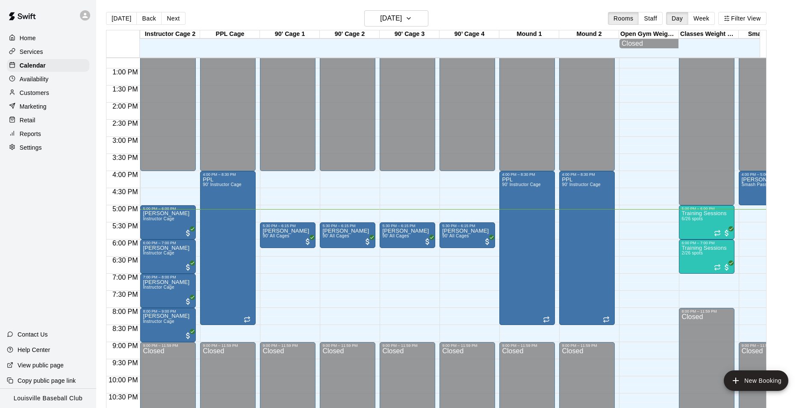
click at [47, 99] on div "Customers" at bounding box center [48, 92] width 82 height 13
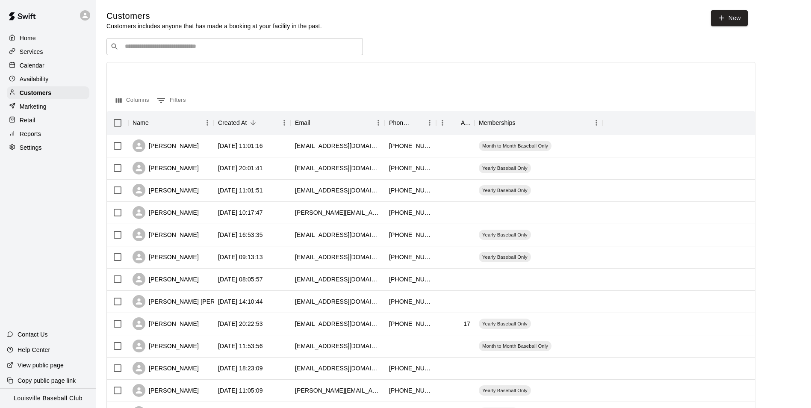
click at [245, 48] on input "Search customers by name or email" at bounding box center [240, 46] width 237 height 9
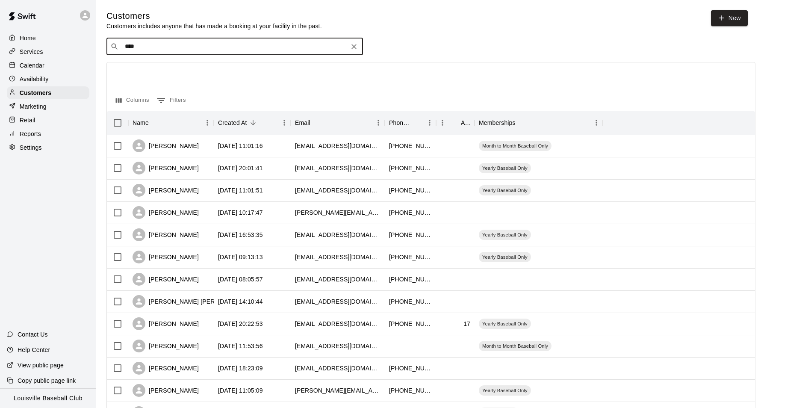
type input "*****"
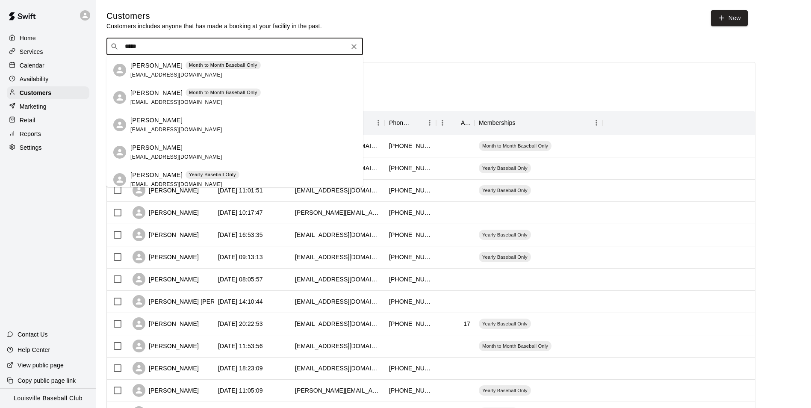
scroll to position [34, 0]
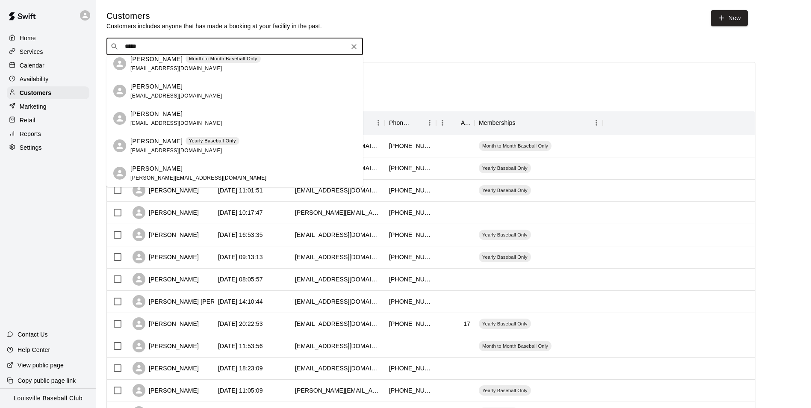
click at [192, 156] on div "Wyatt Smith Yearly Baseball Only wprobus@twc.com" at bounding box center [234, 145] width 256 height 27
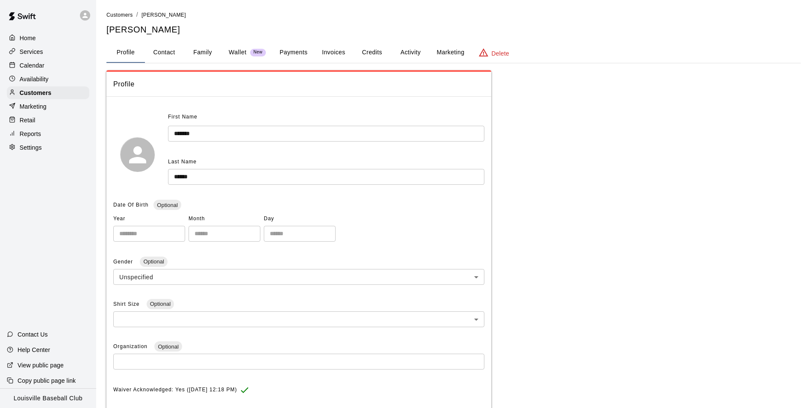
click at [385, 52] on button "Credits" at bounding box center [372, 52] width 38 height 21
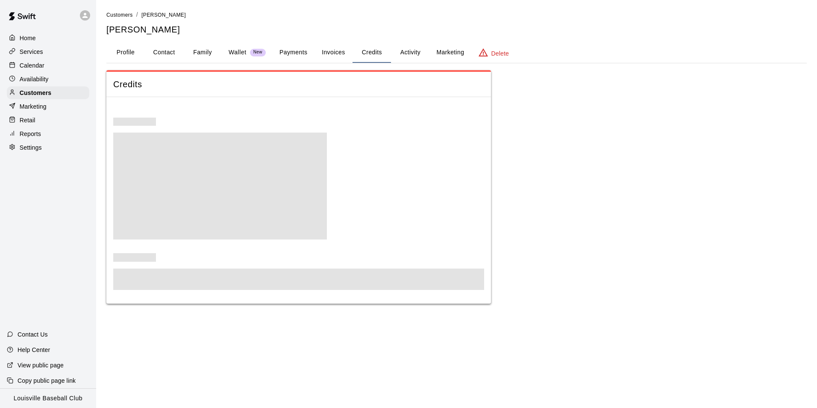
click at [414, 48] on button "Activity" at bounding box center [410, 52] width 38 height 21
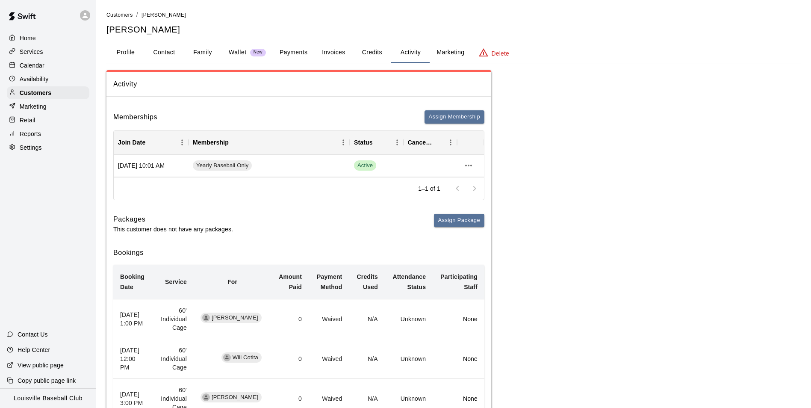
click at [42, 66] on p "Calendar" at bounding box center [32, 65] width 25 height 9
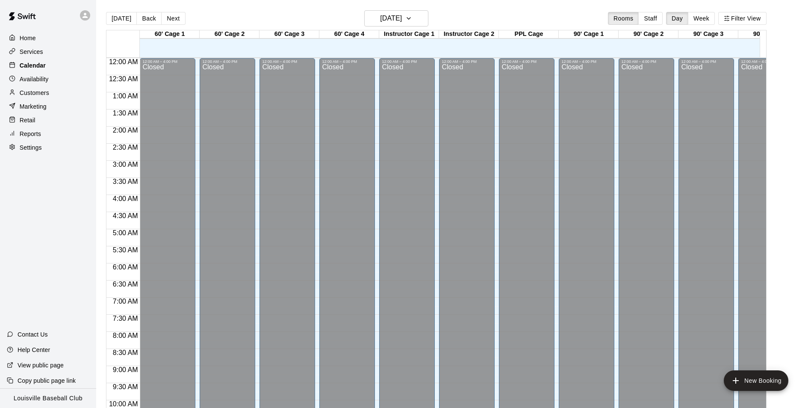
scroll to position [434, 0]
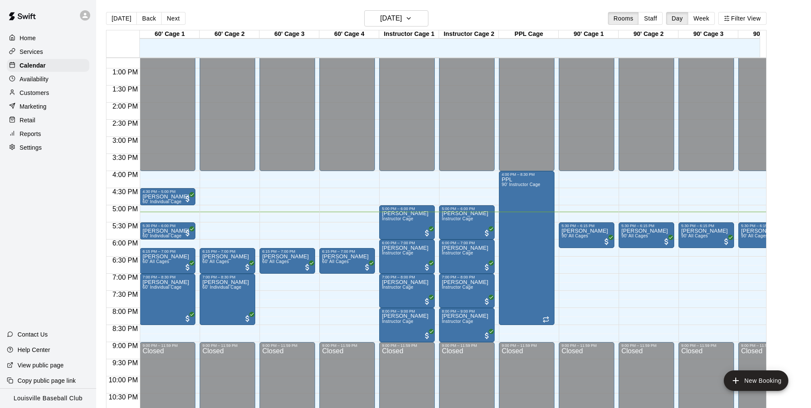
click at [56, 94] on div "Customers" at bounding box center [48, 92] width 82 height 13
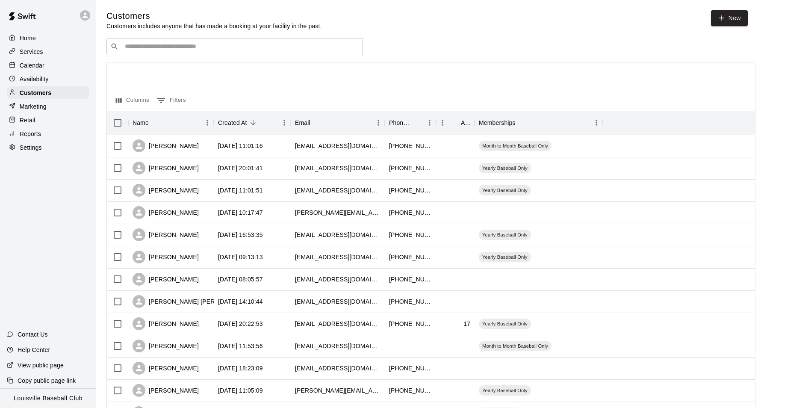
click at [52, 65] on div "Calendar" at bounding box center [48, 65] width 82 height 13
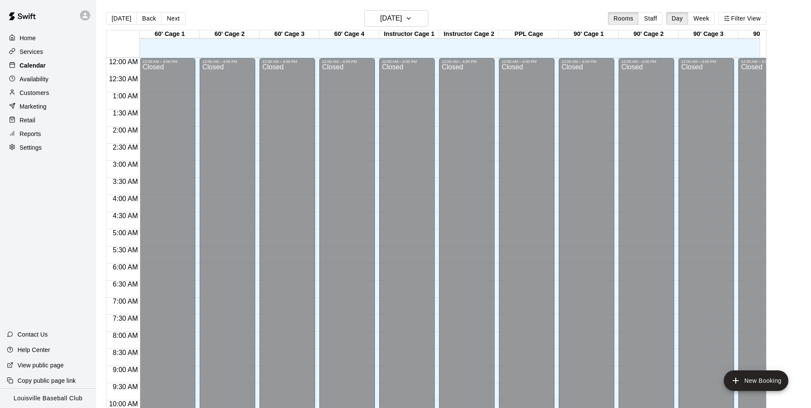
scroll to position [434, 0]
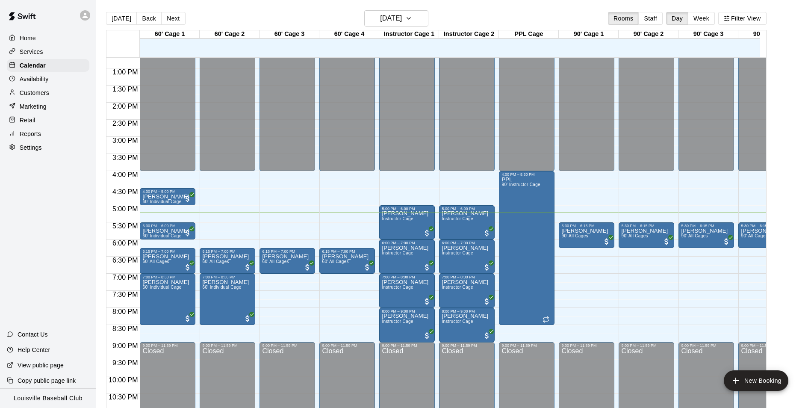
click at [54, 99] on div "Customers" at bounding box center [48, 92] width 82 height 13
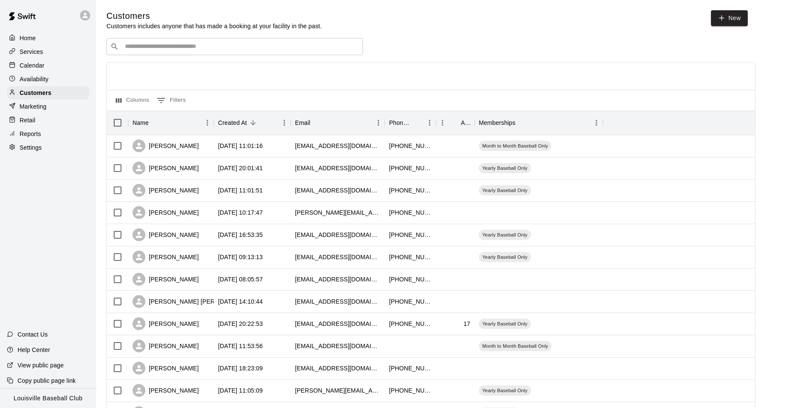
click at [179, 54] on div "​ ​" at bounding box center [234, 46] width 256 height 17
click at [44, 70] on div "Calendar" at bounding box center [48, 65] width 82 height 13
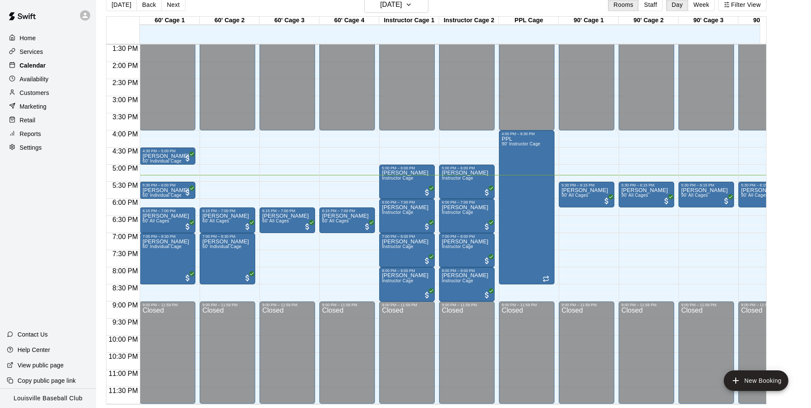
scroll to position [0, 27]
click at [62, 102] on div "Marketing" at bounding box center [48, 106] width 82 height 13
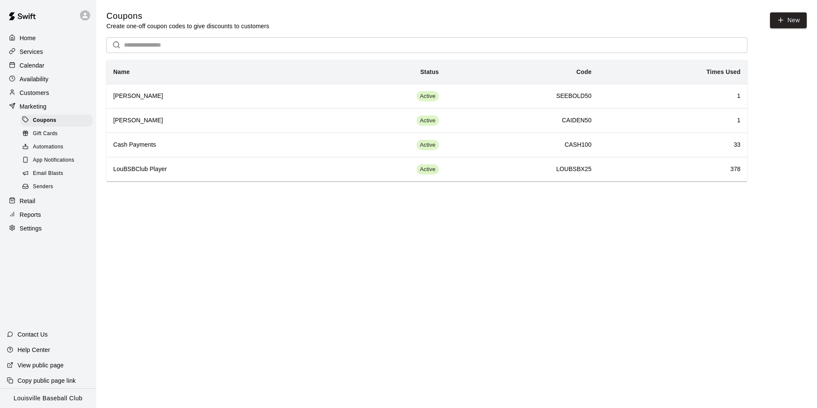
click at [54, 99] on div "Customers" at bounding box center [48, 92] width 82 height 13
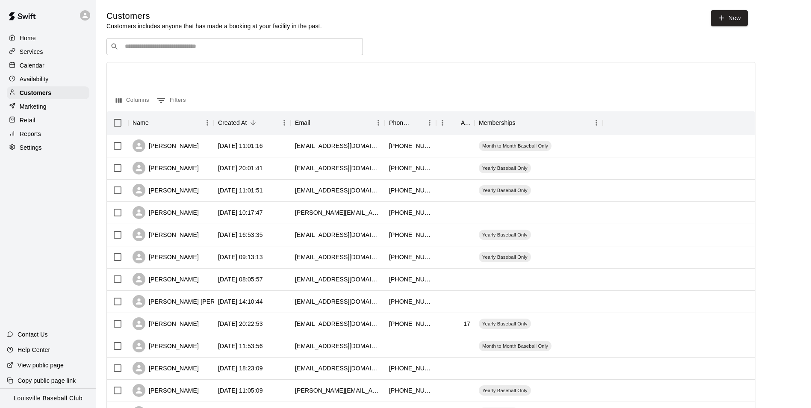
click at [34, 62] on p "Calendar" at bounding box center [32, 65] width 25 height 9
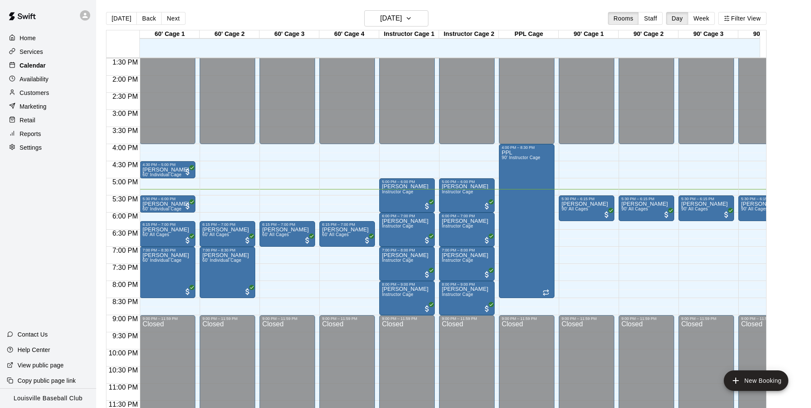
scroll to position [469, 0]
click at [45, 97] on p "Customers" at bounding box center [34, 92] width 29 height 9
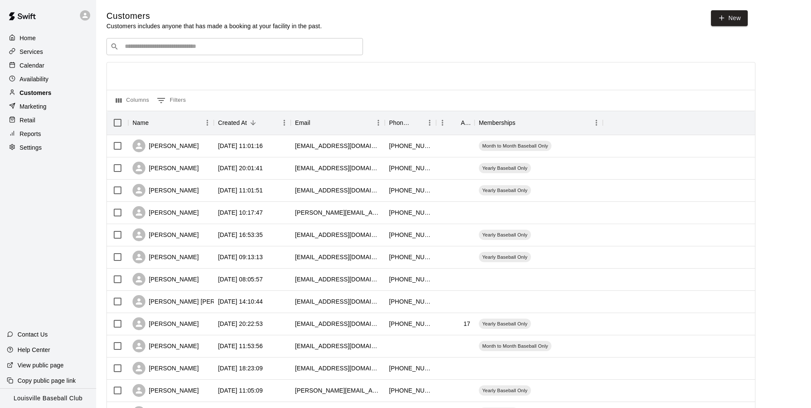
click at [209, 54] on div "​ ​" at bounding box center [234, 46] width 256 height 17
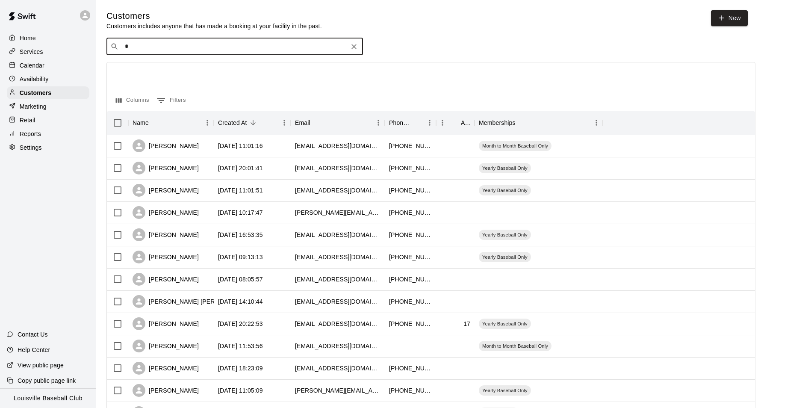
type input "**"
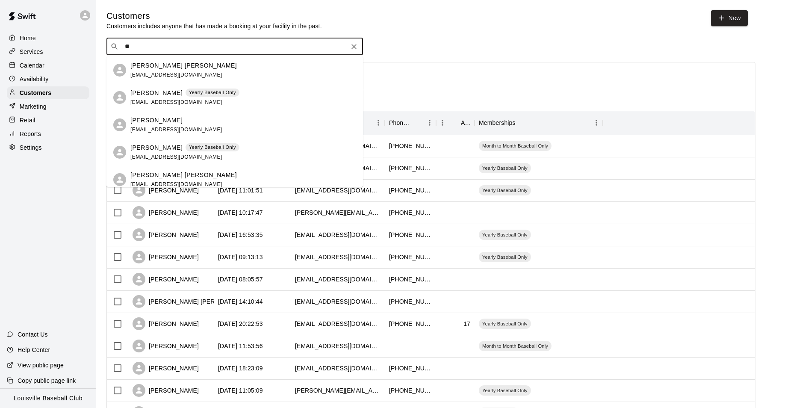
click at [240, 102] on div "Robert Ruckriegel Yearly Baseball Only bjruckriegel@hotmail.com" at bounding box center [243, 97] width 226 height 18
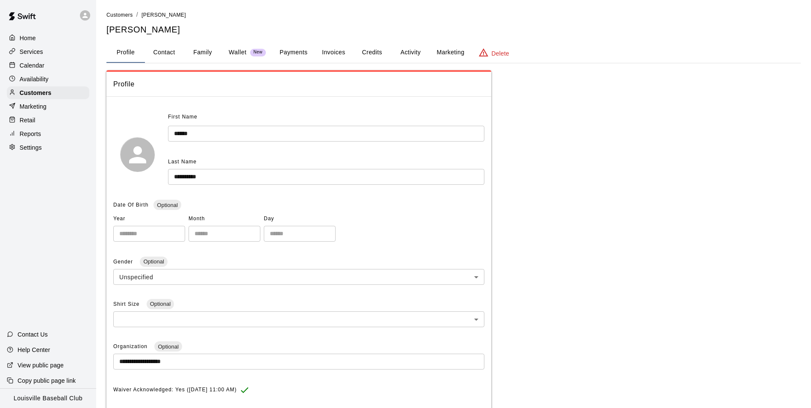
click at [415, 54] on button "Activity" at bounding box center [410, 52] width 38 height 21
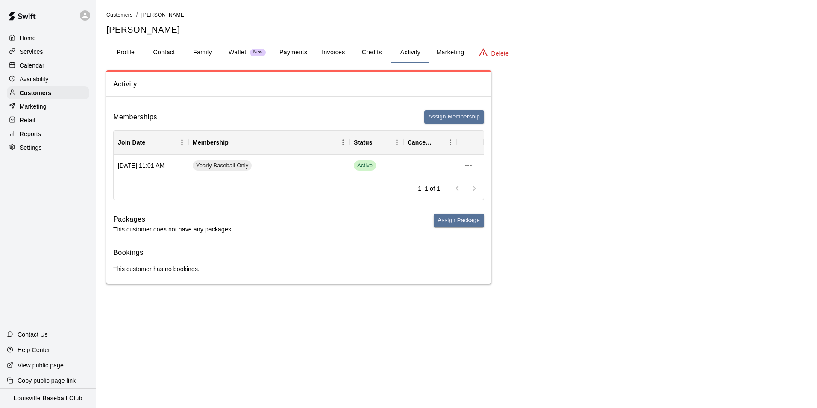
click at [36, 70] on p "Calendar" at bounding box center [32, 65] width 25 height 9
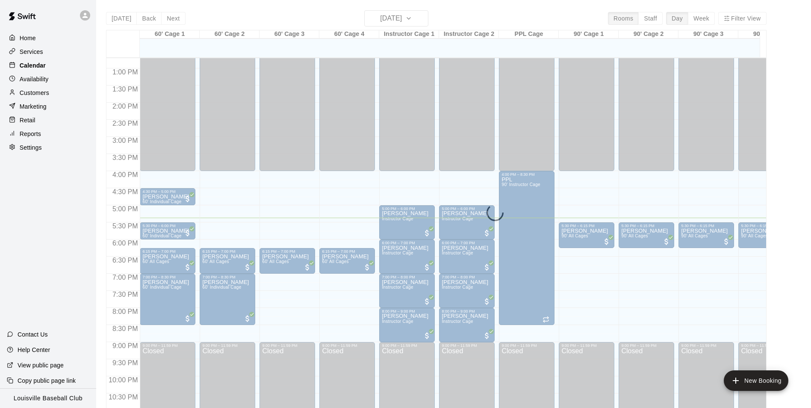
scroll to position [470, 0]
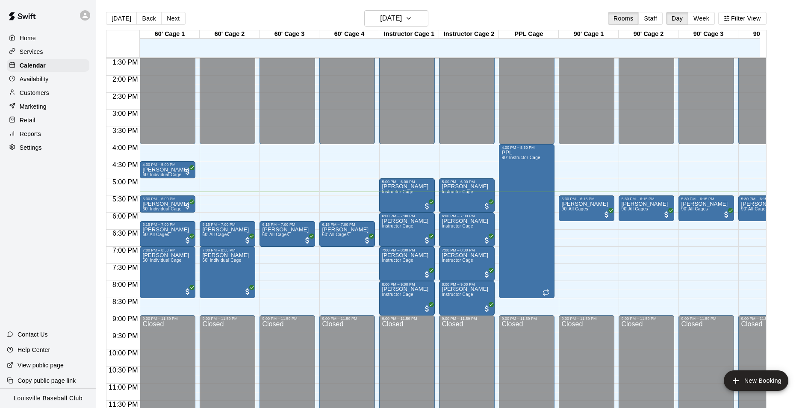
click at [62, 91] on div "Customers" at bounding box center [48, 92] width 82 height 13
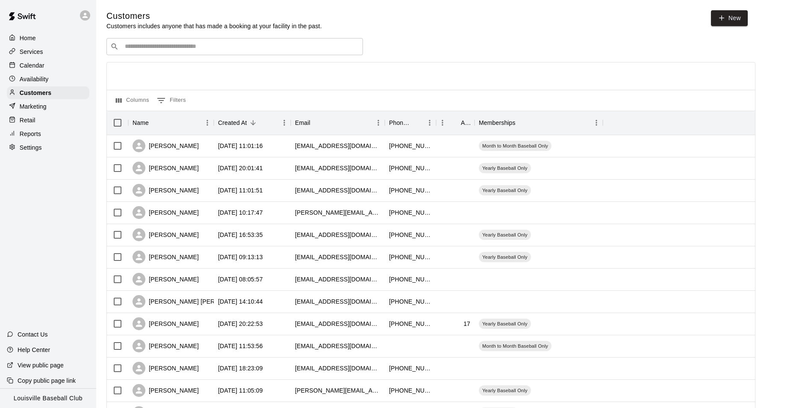
click at [174, 50] on input "Search customers by name or email" at bounding box center [240, 46] width 237 height 9
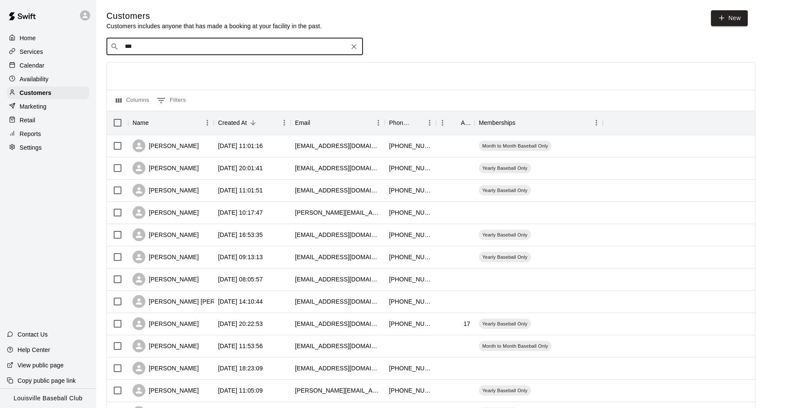
type input "****"
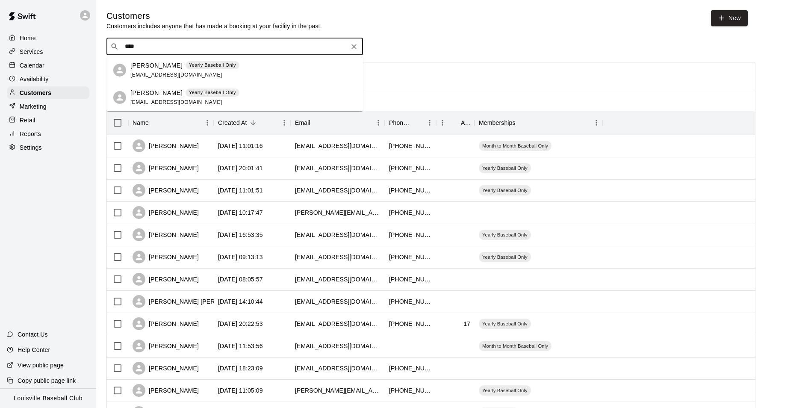
click at [235, 69] on div "Robert Ruckriegel Yearly Baseball Only" at bounding box center [184, 65] width 109 height 9
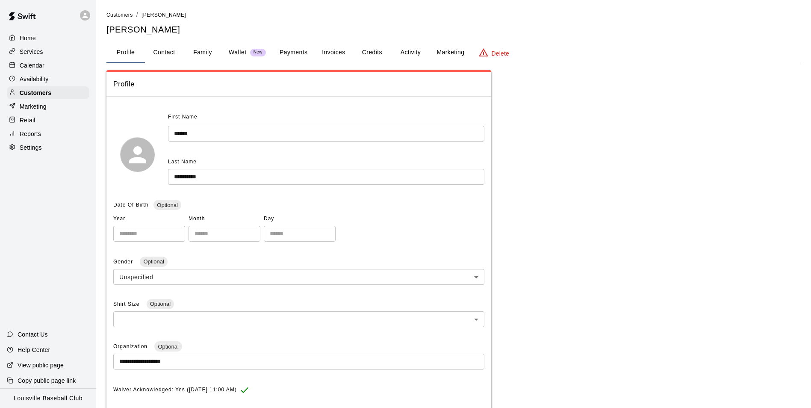
click at [196, 53] on button "Family" at bounding box center [202, 52] width 38 height 21
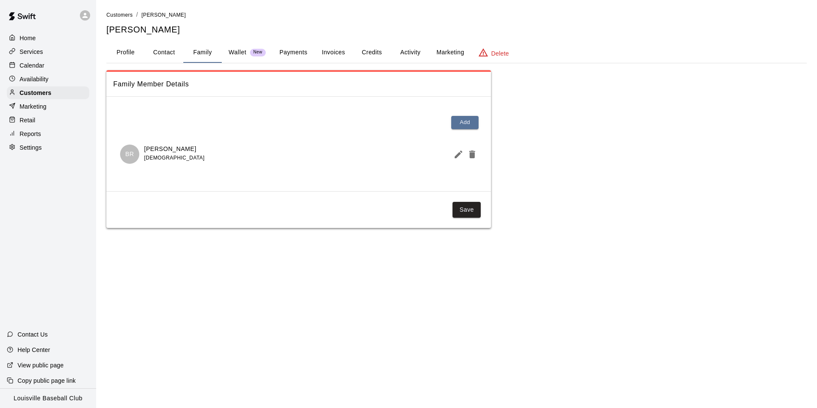
click at [41, 83] on p "Availability" at bounding box center [34, 79] width 29 height 9
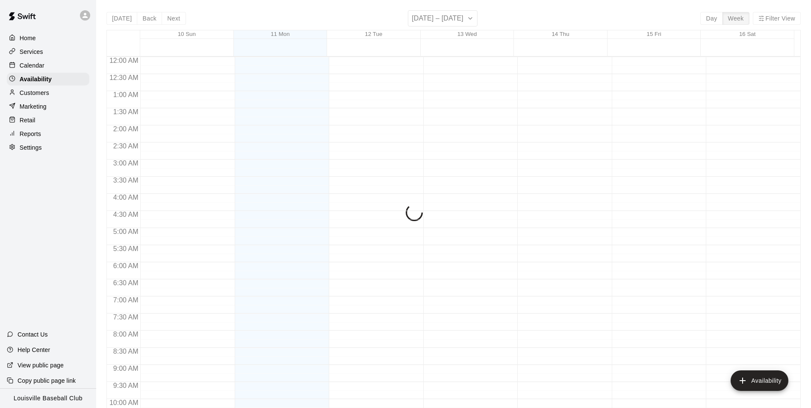
click at [56, 69] on div "Calendar" at bounding box center [48, 65] width 82 height 13
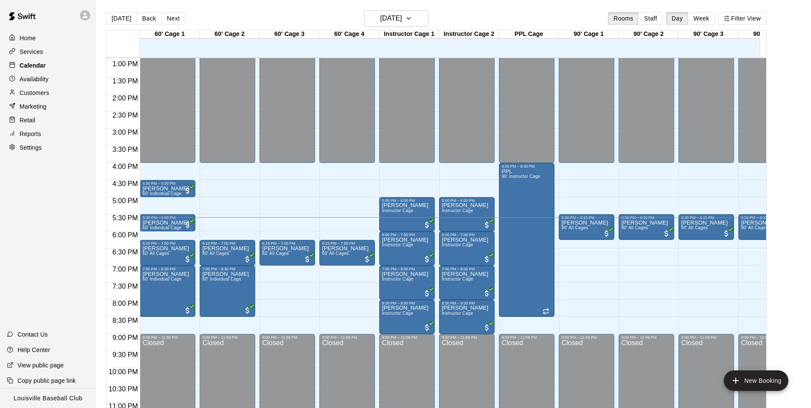
scroll to position [443, 0]
